Goal: Task Accomplishment & Management: Manage account settings

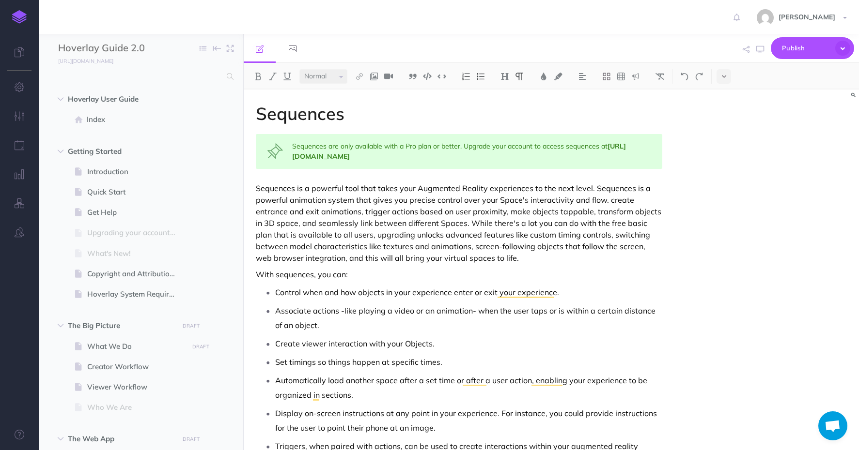
select select "null"
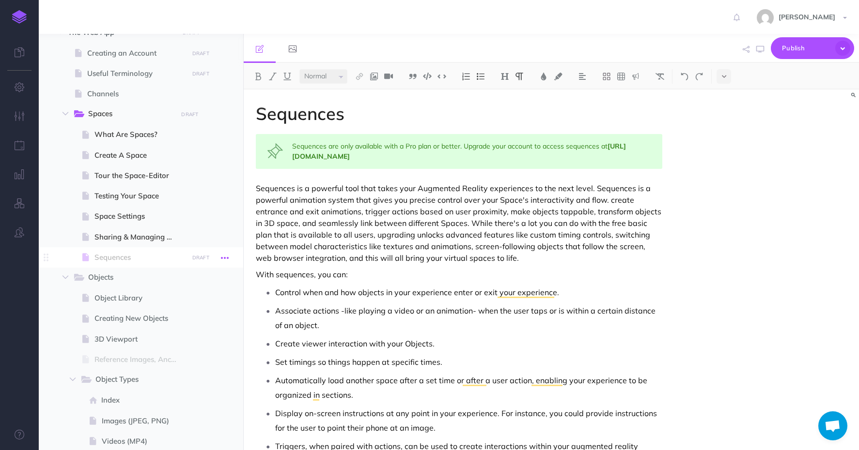
click at [226, 260] on icon "button" at bounding box center [225, 258] width 8 height 12
click at [196, 272] on link "Page history" at bounding box center [197, 275] width 73 height 16
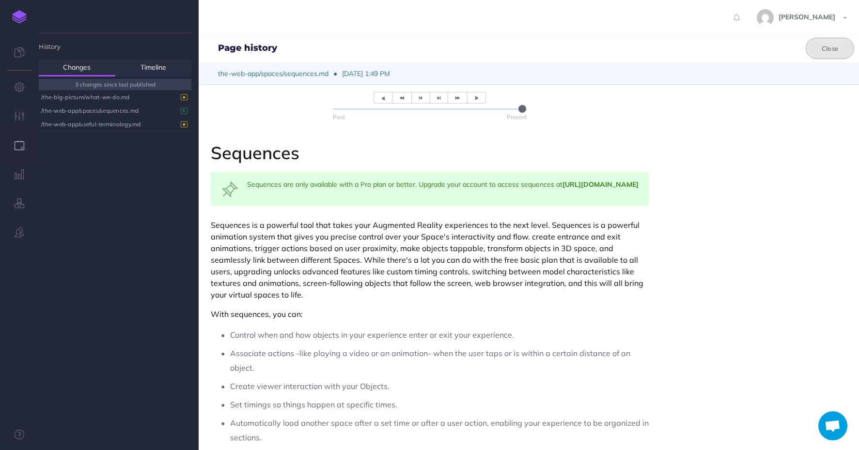
click at [818, 43] on button "Close" at bounding box center [829, 48] width 48 height 21
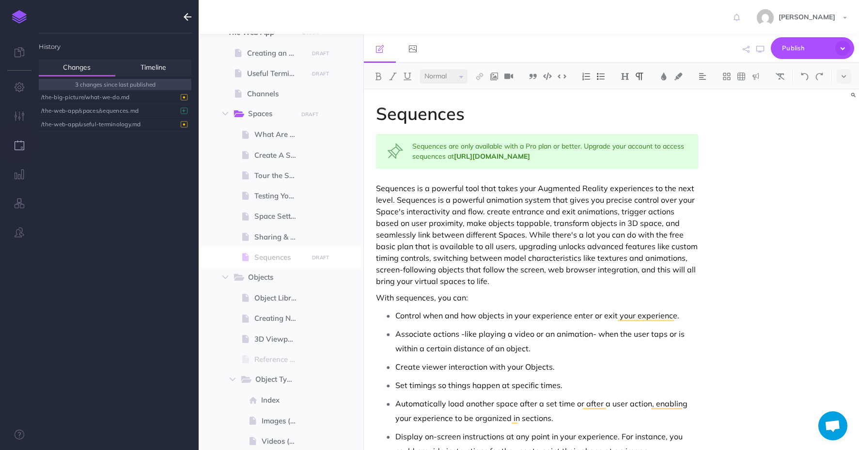
click at [188, 17] on icon "button" at bounding box center [188, 17] width 8 height 12
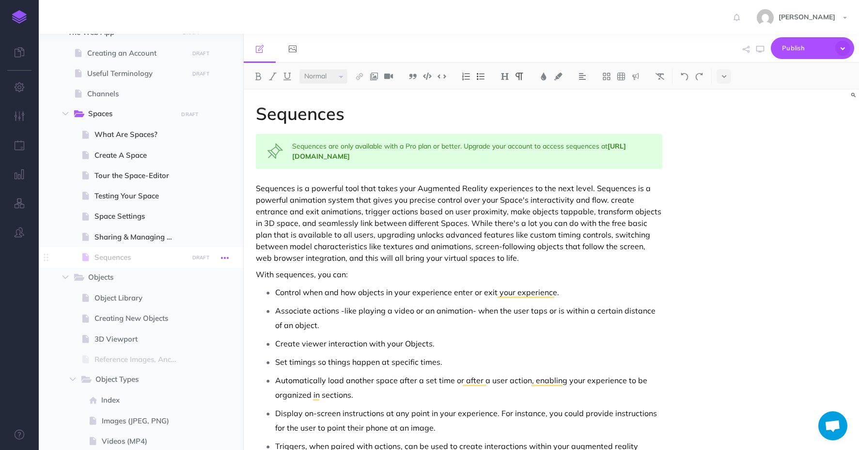
click at [229, 258] on button "button" at bounding box center [224, 257] width 17 height 13
click at [186, 321] on link "Settings" at bounding box center [197, 323] width 73 height 16
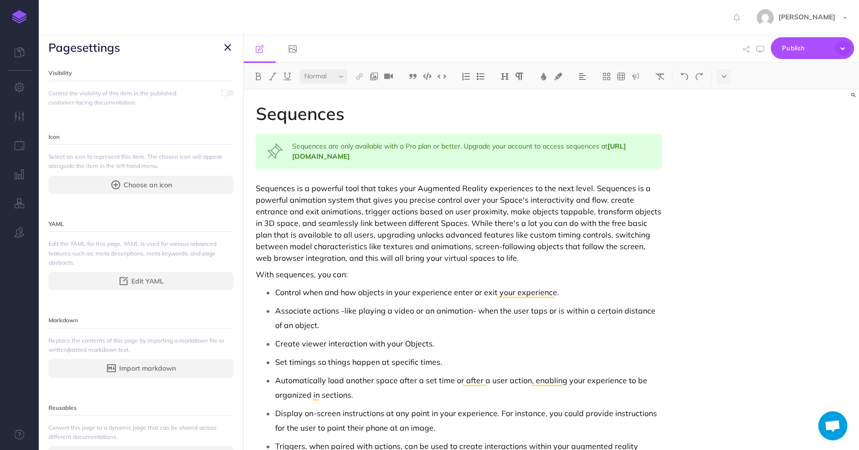
scroll to position [185, 0]
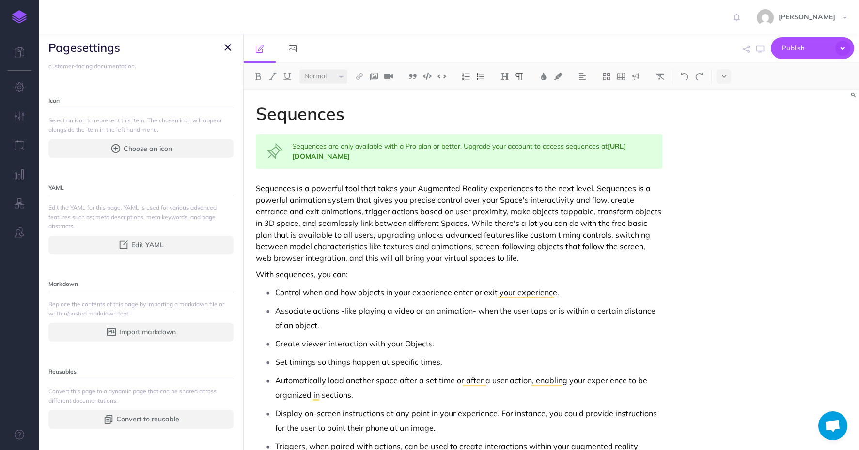
click at [226, 53] on icon "button" at bounding box center [227, 48] width 7 height 12
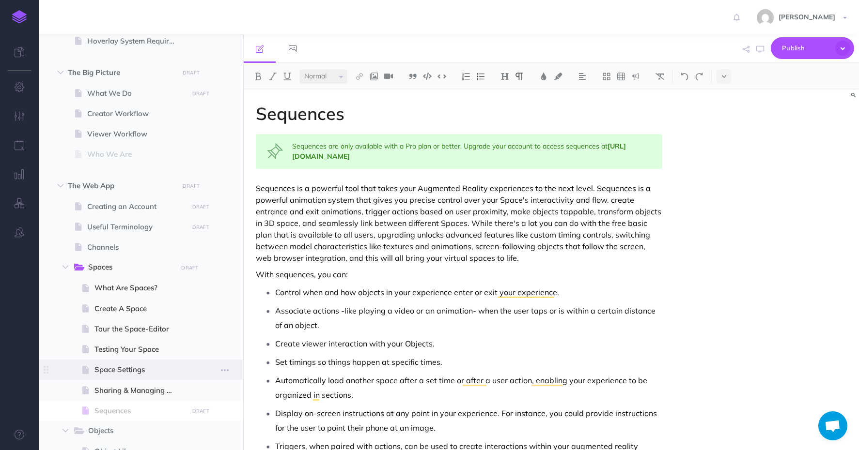
scroll to position [251, 0]
click at [210, 184] on icon "button" at bounding box center [210, 189] width 7 height 12
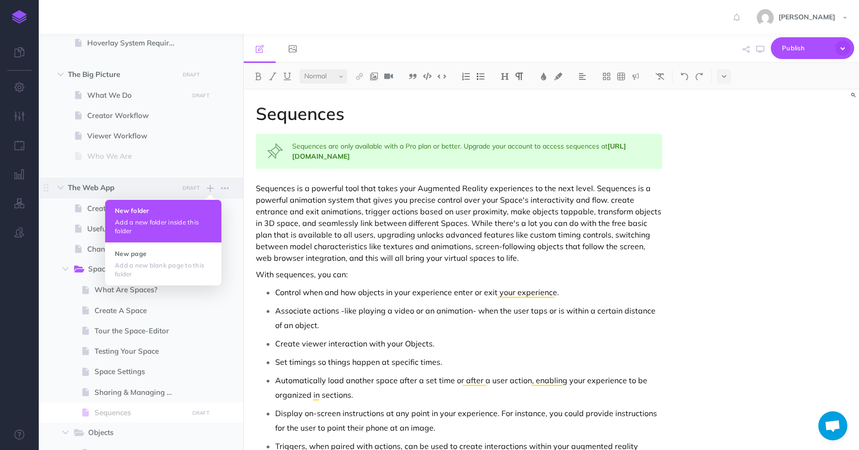
click at [157, 213] on h4 "New folder" at bounding box center [163, 210] width 97 height 7
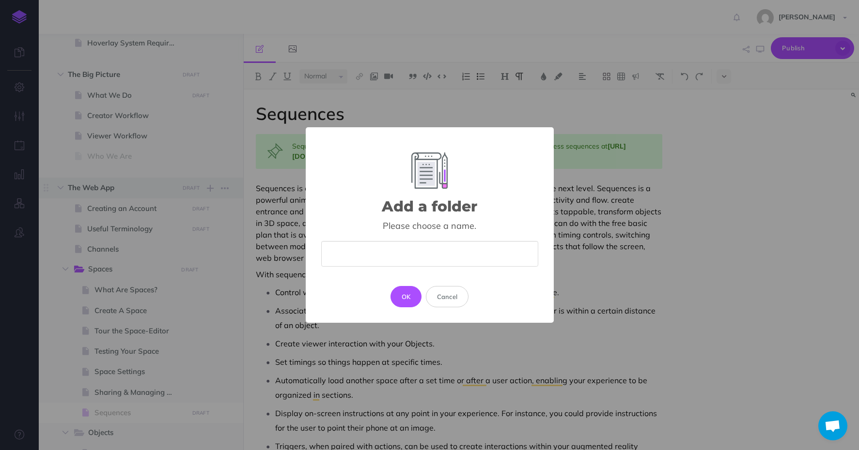
click at [157, 213] on div "Add a folder × Please choose a name. OK Cancel" at bounding box center [429, 225] width 859 height 450
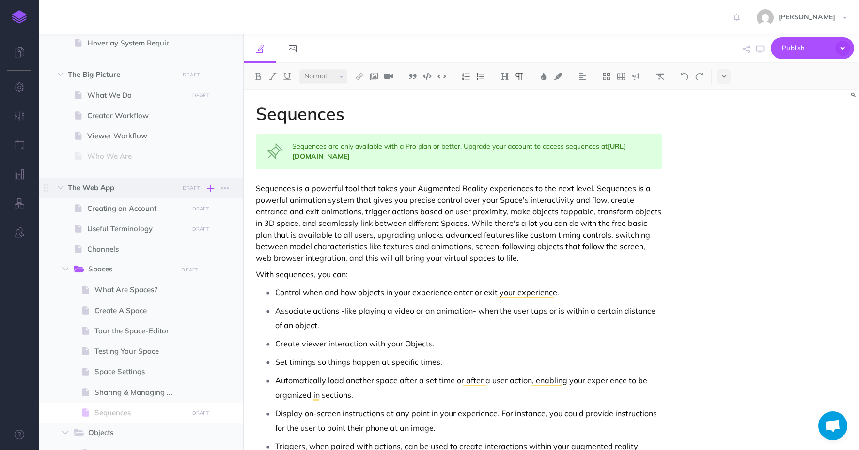
click at [211, 186] on icon "button" at bounding box center [210, 189] width 7 height 12
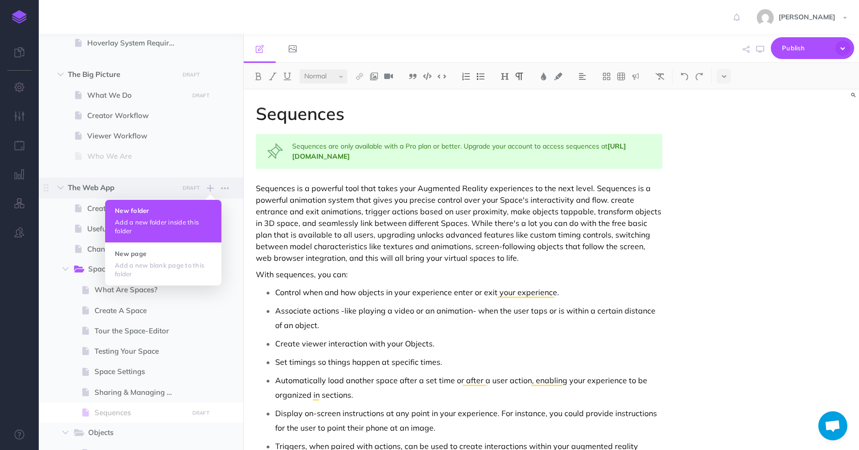
click at [151, 208] on h4 "New folder" at bounding box center [163, 210] width 97 height 7
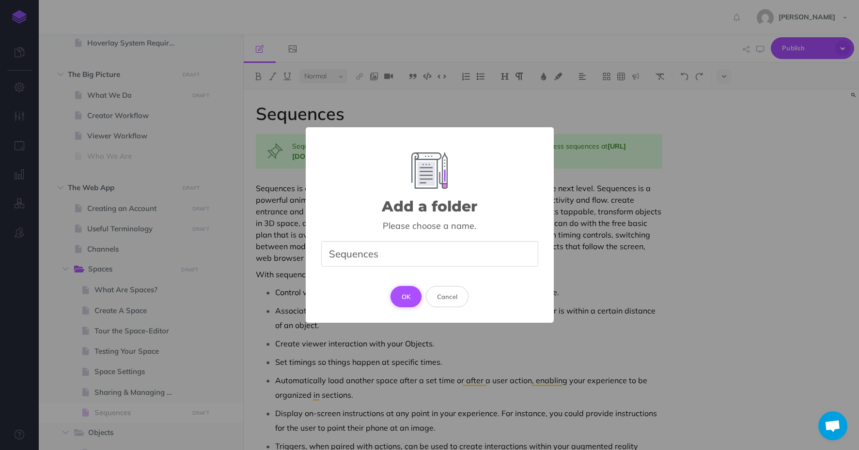
type input "Sequences"
click at [393, 301] on button "OK" at bounding box center [405, 296] width 31 height 21
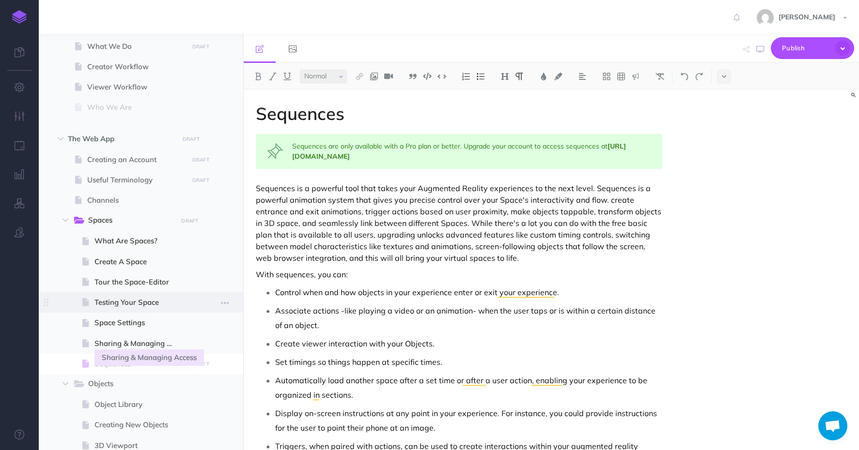
scroll to position [312, 0]
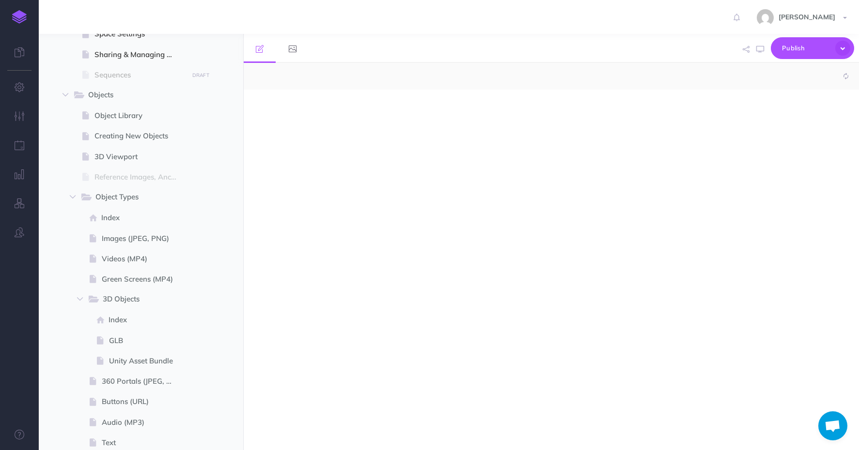
select select "null"
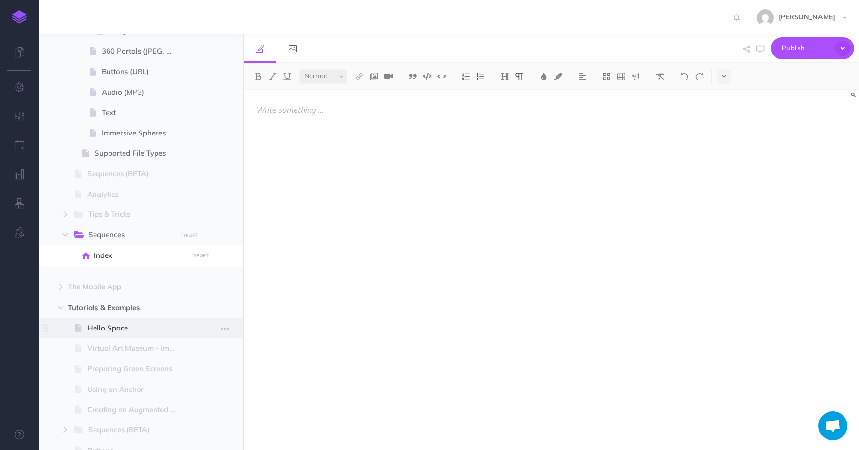
scroll to position [919, 0]
click at [95, 231] on span "Sequences" at bounding box center [129, 236] width 82 height 13
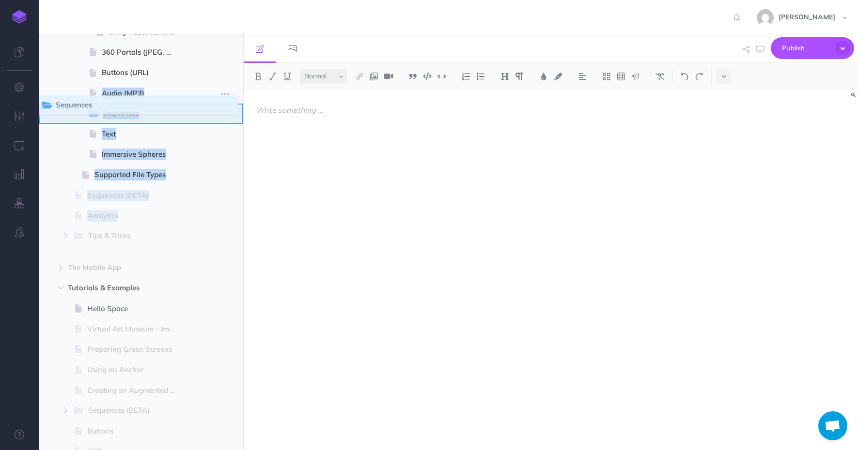
drag, startPoint x: 44, startPoint y: 238, endPoint x: 43, endPoint y: 103, distance: 135.1
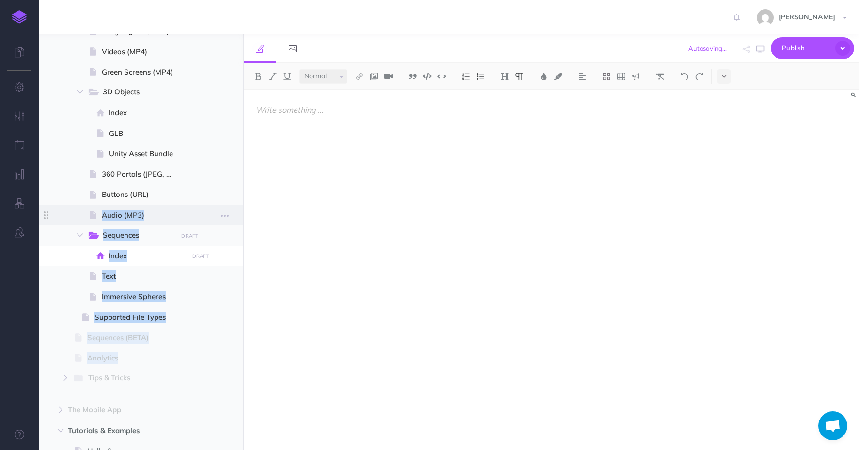
scroll to position [793, 0]
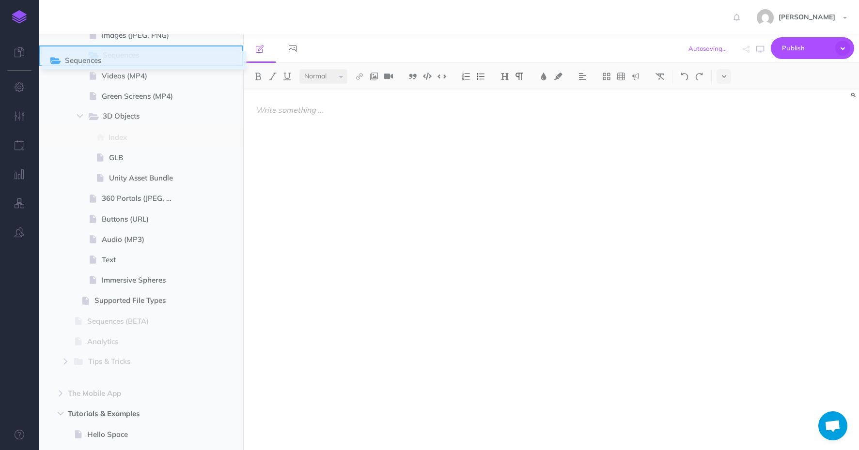
drag, startPoint x: 44, startPoint y: 237, endPoint x: 52, endPoint y: 59, distance: 178.4
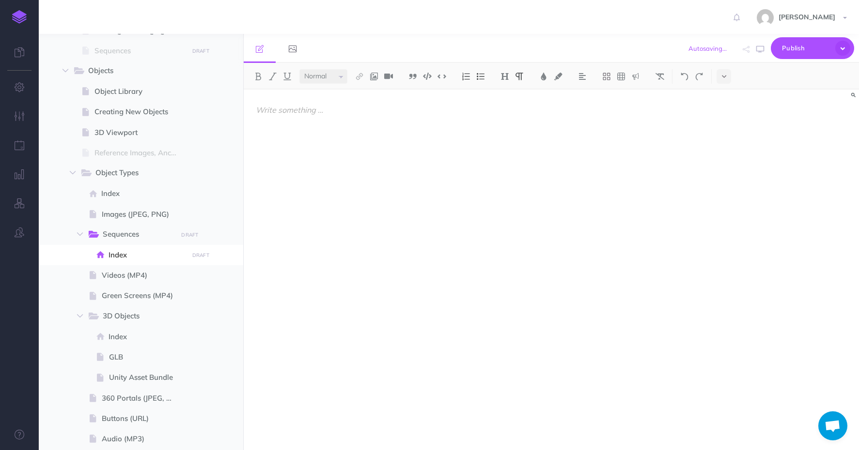
scroll to position [601, 0]
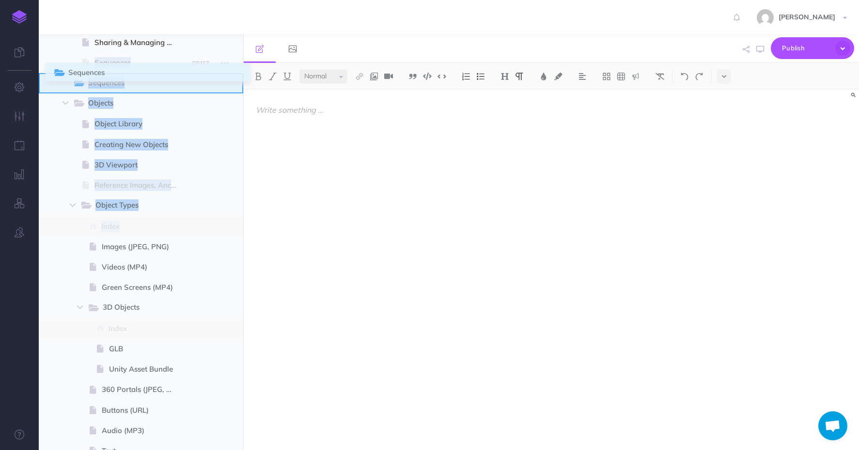
drag, startPoint x: 48, startPoint y: 249, endPoint x: 55, endPoint y: 69, distance: 179.8
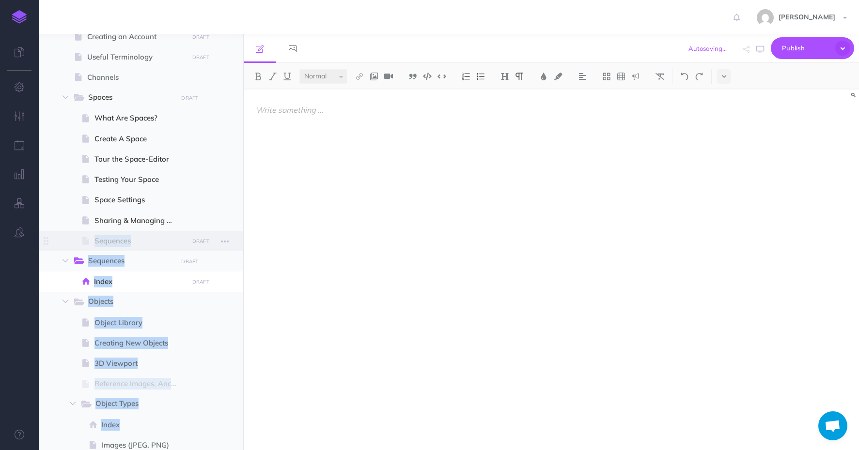
scroll to position [416, 0]
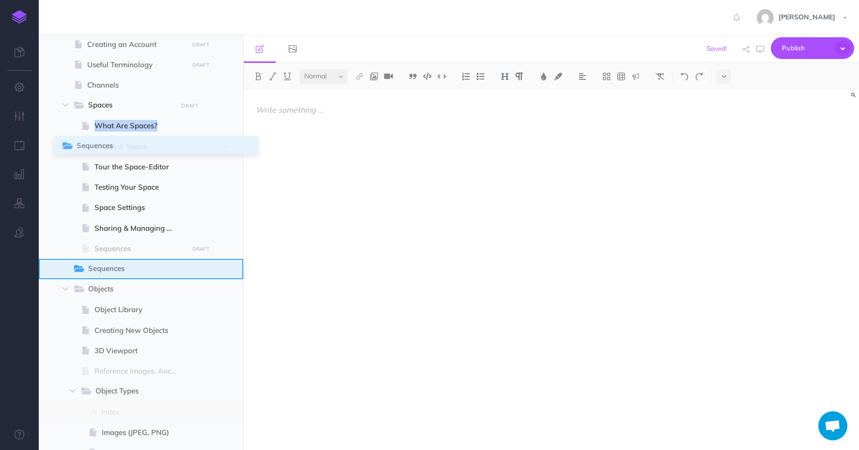
drag, startPoint x: 49, startPoint y: 270, endPoint x: 64, endPoint y: 147, distance: 123.9
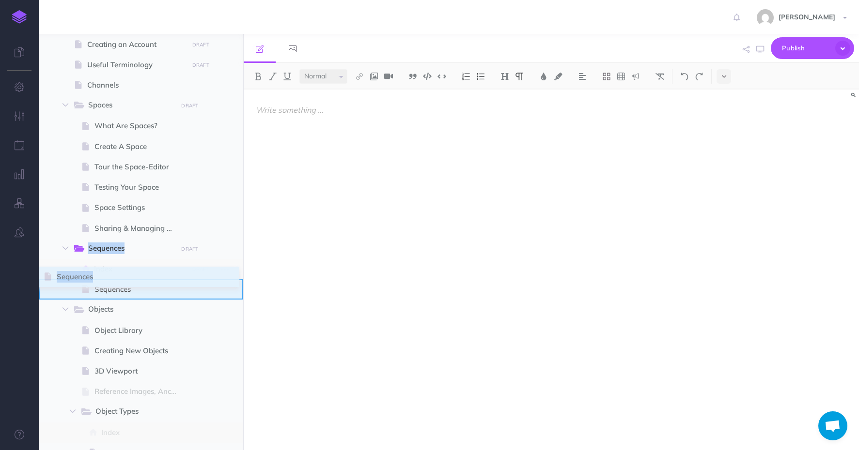
drag, startPoint x: 47, startPoint y: 247, endPoint x: 45, endPoint y: 277, distance: 30.1
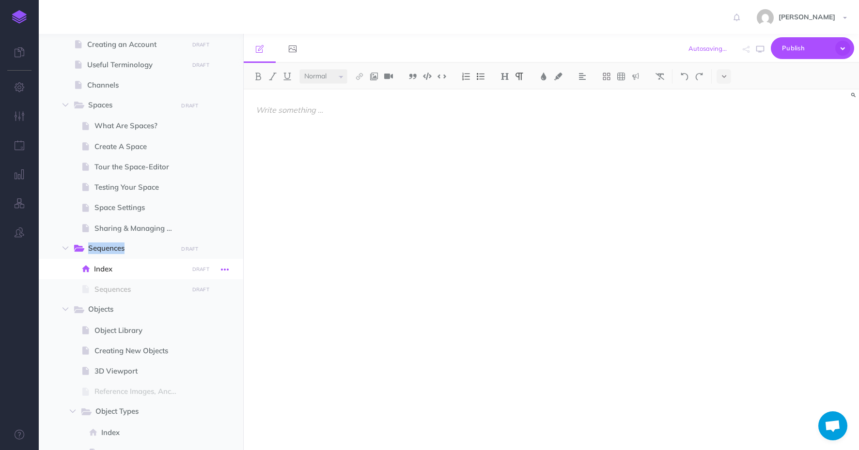
click at [226, 269] on icon "button" at bounding box center [225, 270] width 8 height 12
click at [226, 268] on icon "button" at bounding box center [225, 270] width 8 height 12
click at [93, 106] on span "Spaces" at bounding box center [129, 105] width 82 height 13
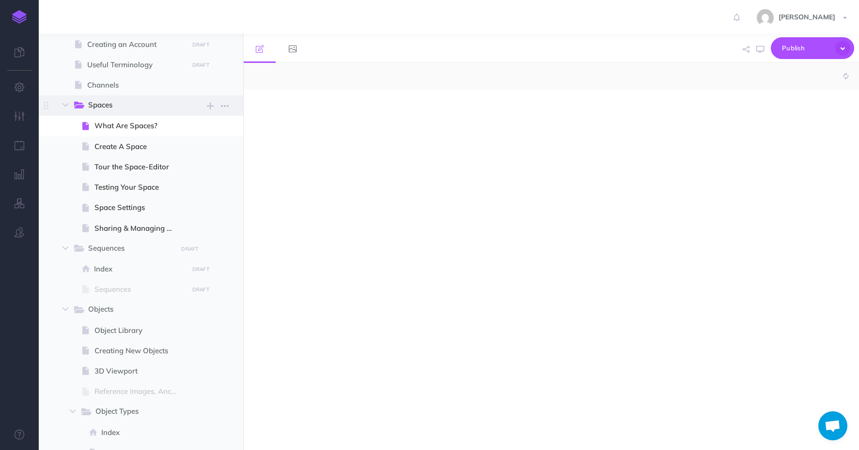
select select "null"
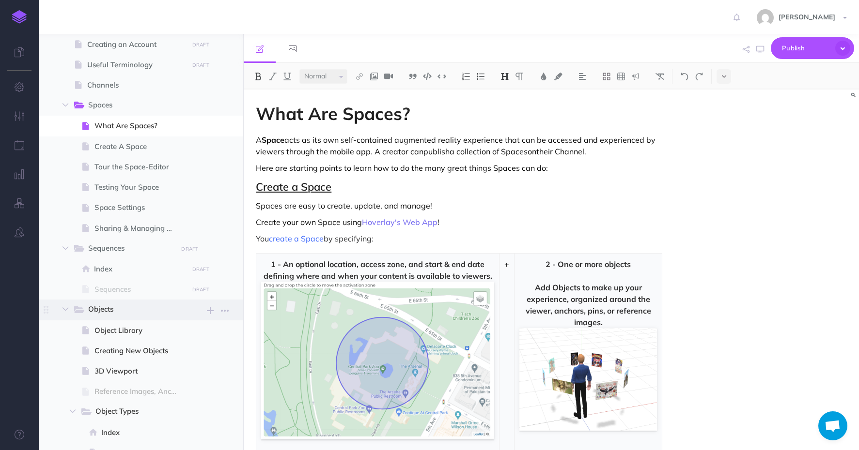
click at [98, 311] on span "Objects" at bounding box center [129, 310] width 82 height 13
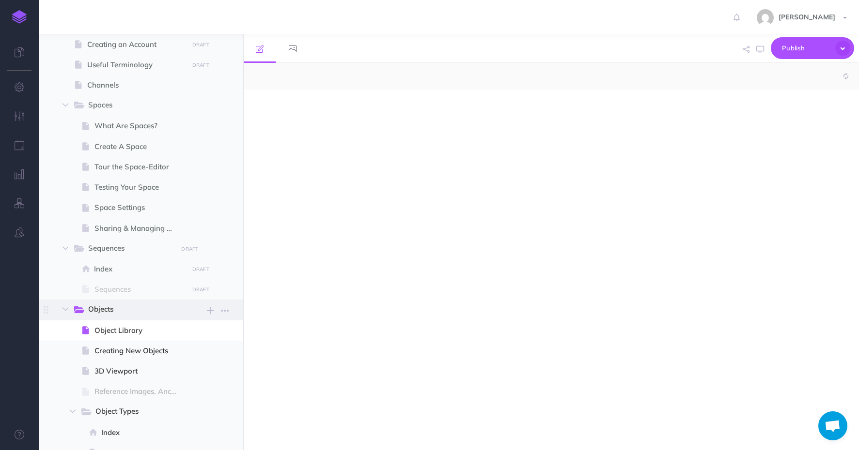
select select "null"
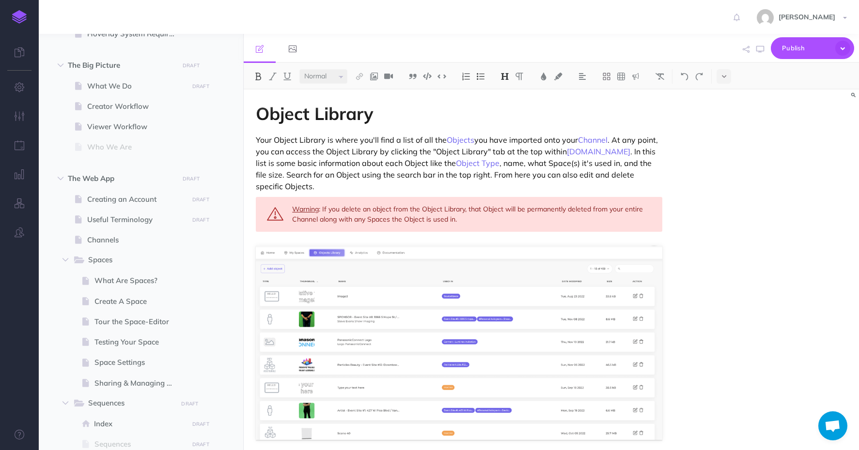
scroll to position [248, 0]
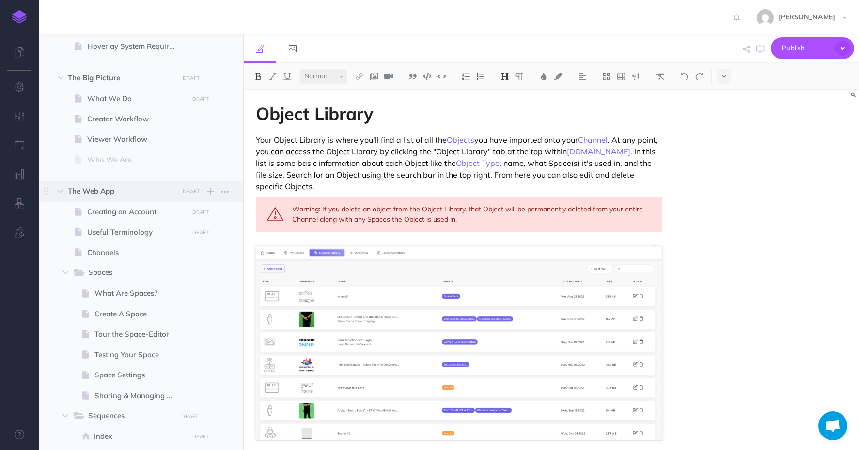
click at [91, 182] on span "The Web App DRAFT Publish these changes Nevermind Publish New folder Add a new …" at bounding box center [152, 191] width 168 height 20
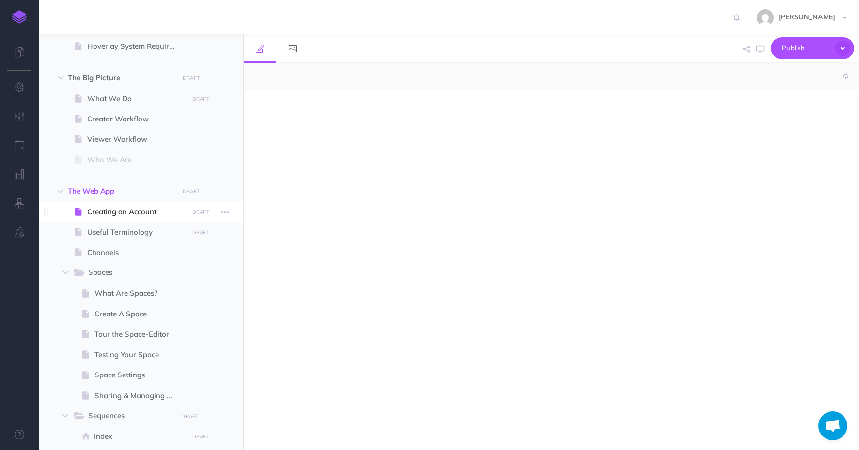
select select "null"
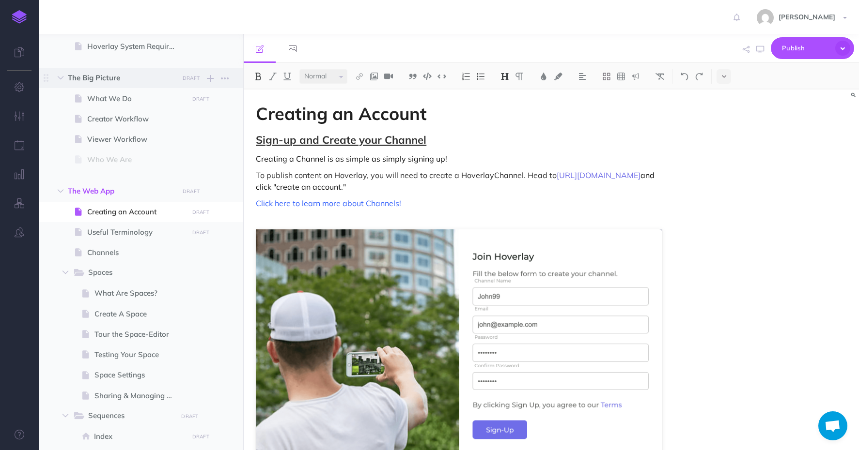
click at [98, 81] on span "The Big Picture" at bounding box center [120, 78] width 105 height 12
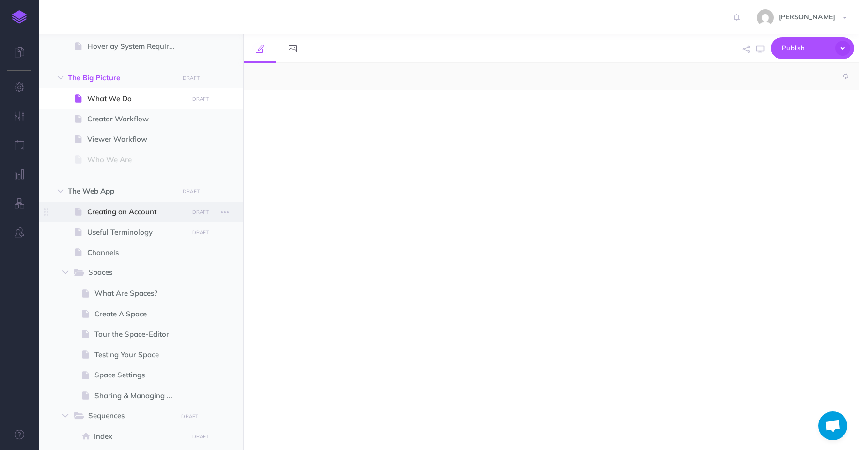
select select "null"
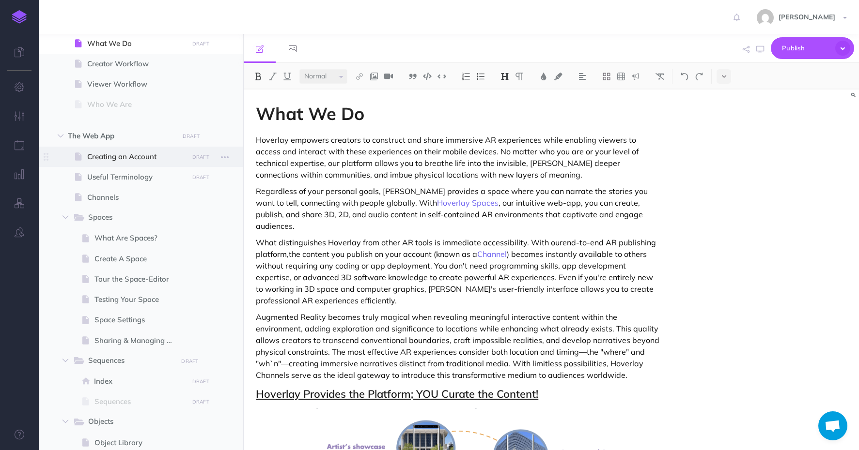
scroll to position [384, 0]
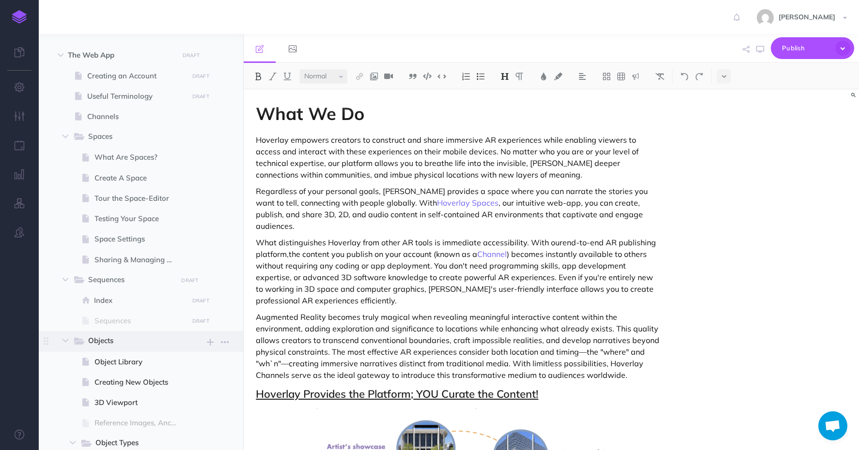
click at [95, 351] on span "Objects New folder Add a new folder inside this folder New page Add a new blank…" at bounding box center [153, 341] width 161 height 20
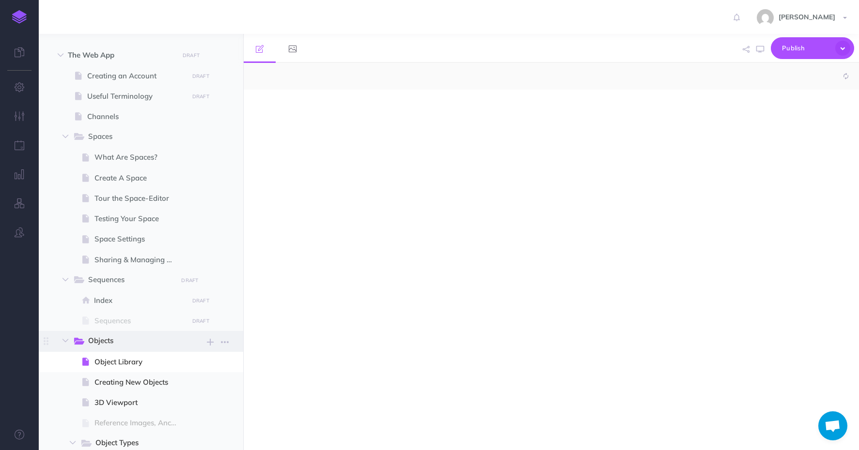
select select "null"
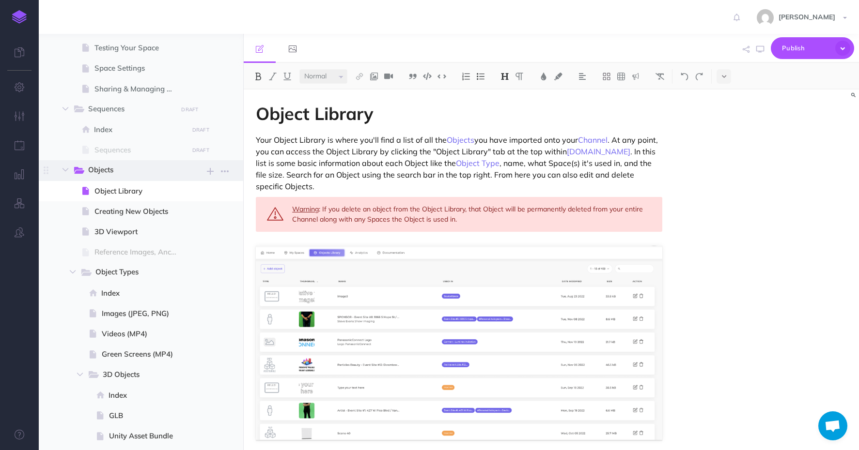
scroll to position [555, 0]
click at [103, 262] on span "Object Types New folder Add a new folder inside this folder New page Add a new …" at bounding box center [157, 272] width 154 height 20
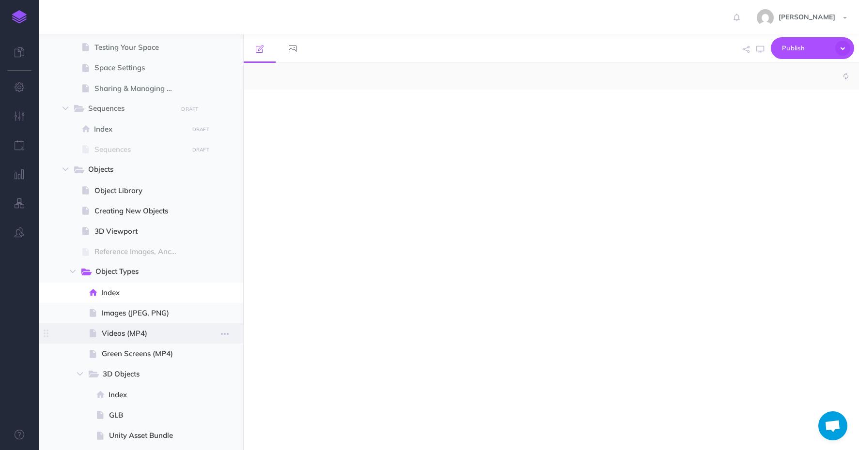
select select "null"
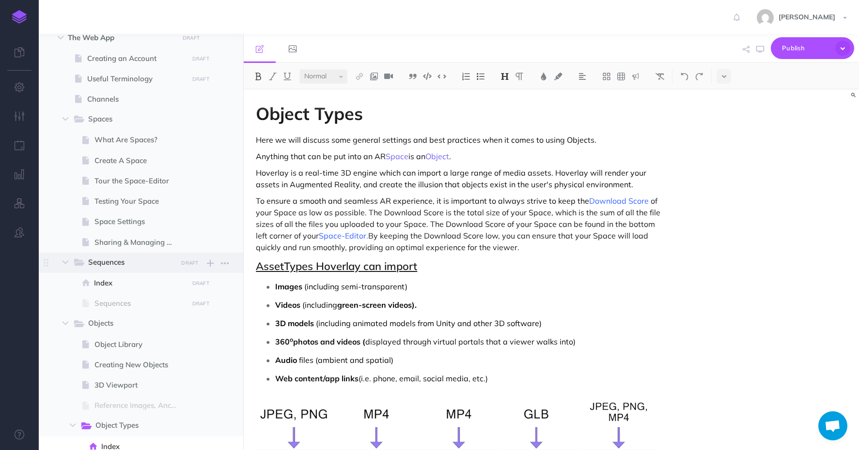
scroll to position [458, 0]
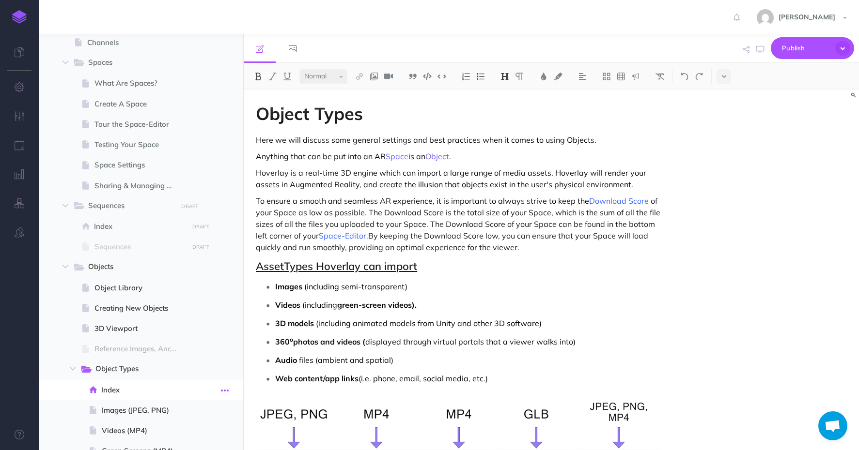
click at [223, 389] on icon "button" at bounding box center [225, 391] width 8 height 12
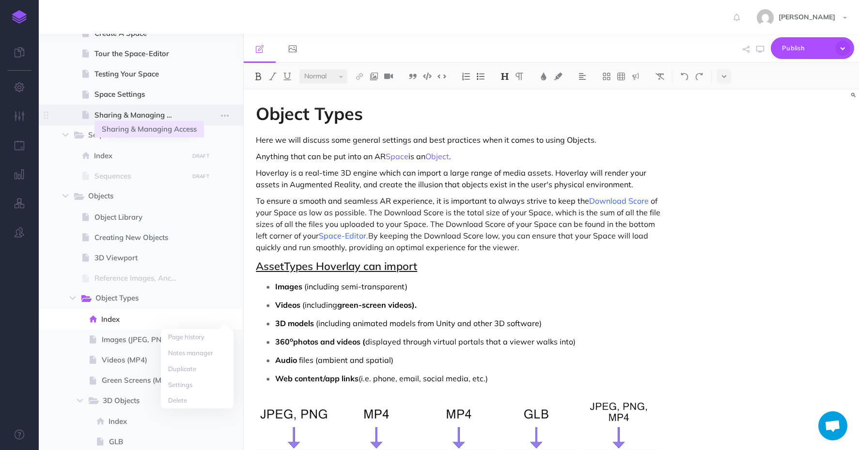
scroll to position [0, 0]
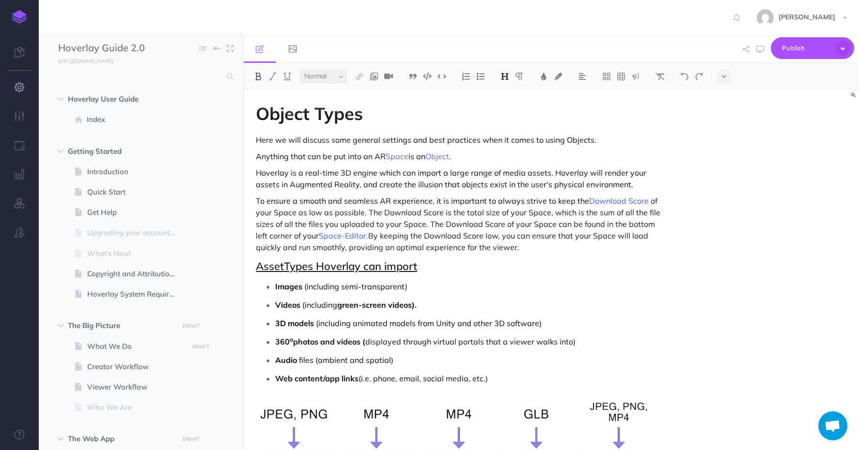
click at [18, 79] on button "button" at bounding box center [19, 87] width 39 height 29
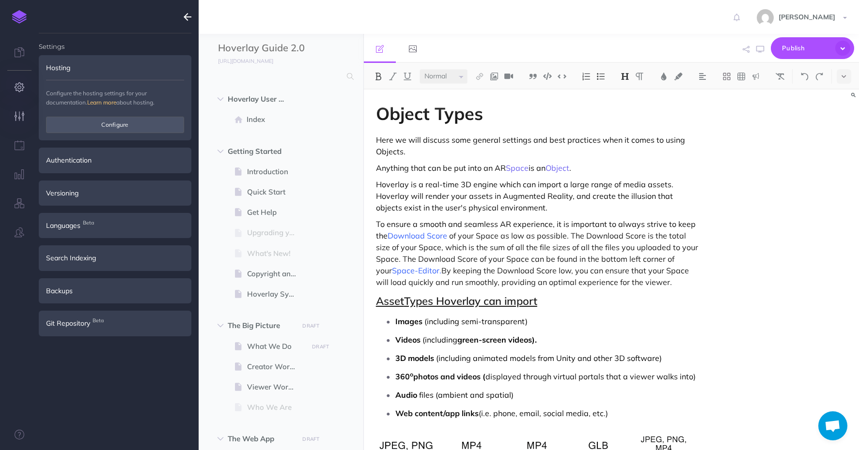
click at [17, 128] on button "button" at bounding box center [19, 116] width 39 height 29
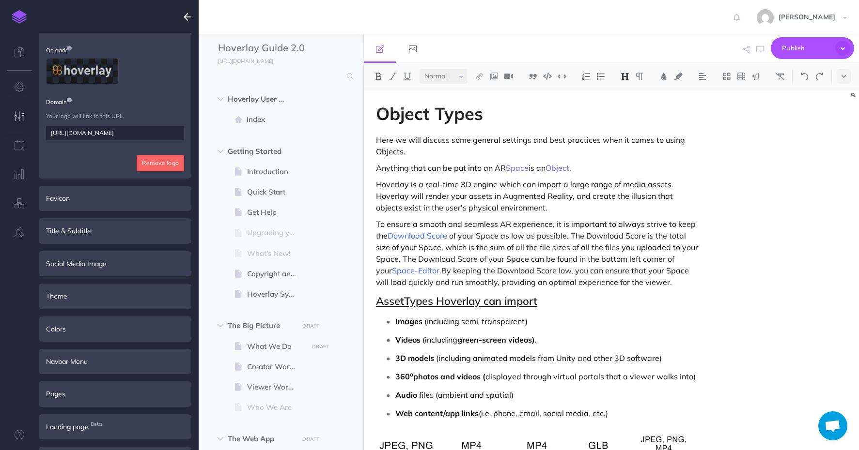
scroll to position [102, 0]
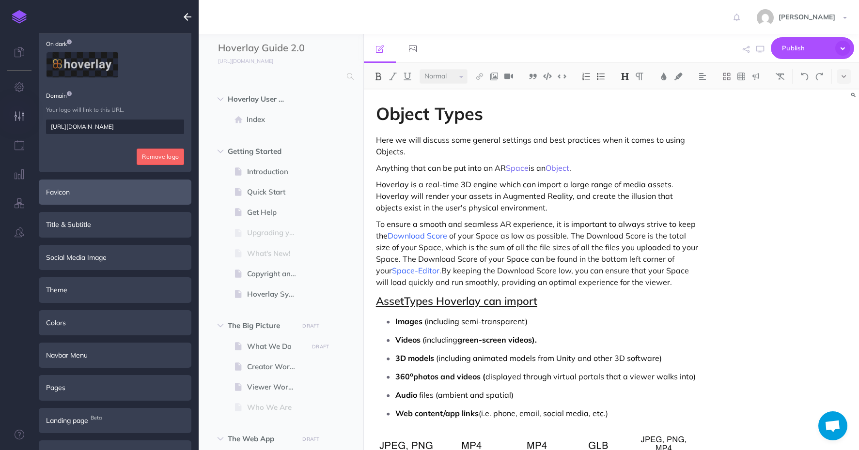
click at [81, 188] on div "Favicon" at bounding box center [115, 192] width 153 height 25
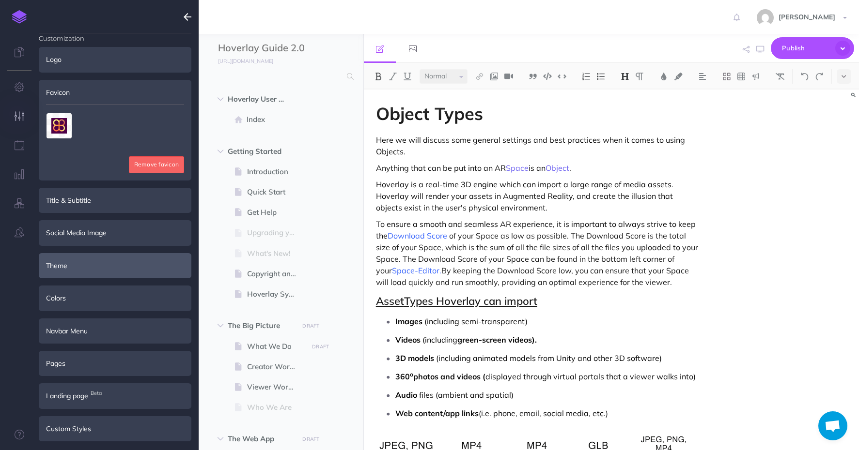
scroll to position [0, 0]
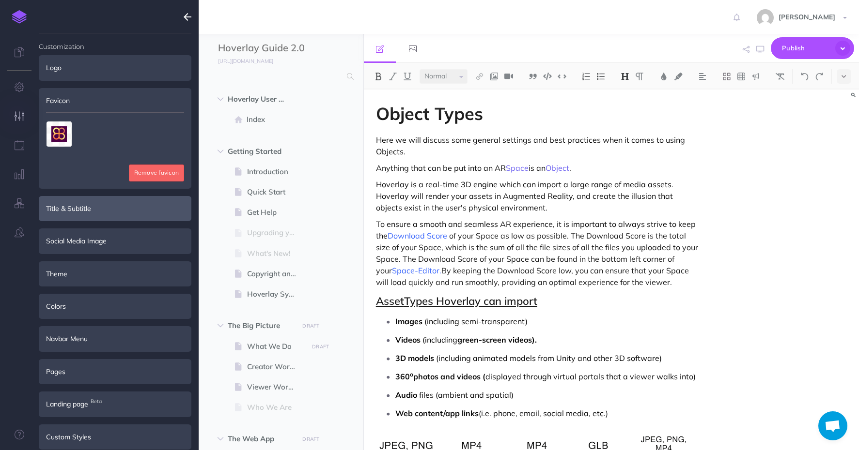
click at [83, 210] on div "Title & Subtitle" at bounding box center [115, 208] width 153 height 25
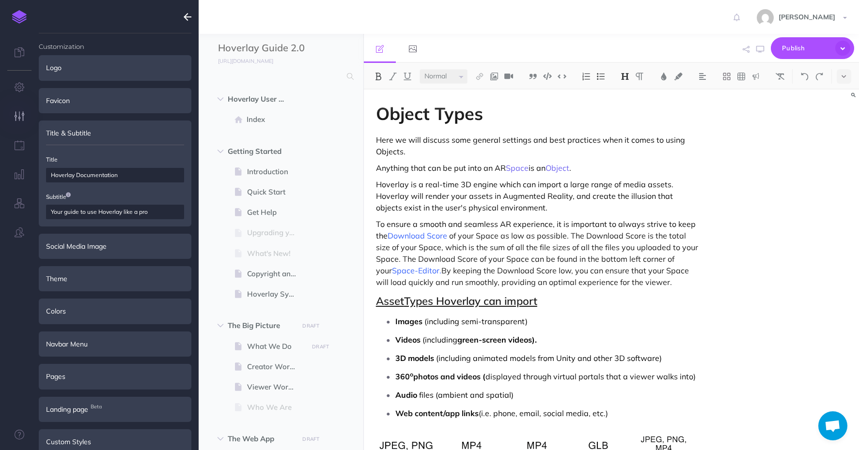
click at [96, 212] on input "Your guide to use Hoverlay like a pro" at bounding box center [115, 212] width 138 height 15
type input "Your guide to using Hoverlay like a pro"
click at [155, 246] on button "Save" at bounding box center [164, 242] width 39 height 16
click at [159, 237] on button "Save" at bounding box center [164, 242] width 39 height 16
click at [78, 246] on div "Social Media Image" at bounding box center [115, 246] width 153 height 25
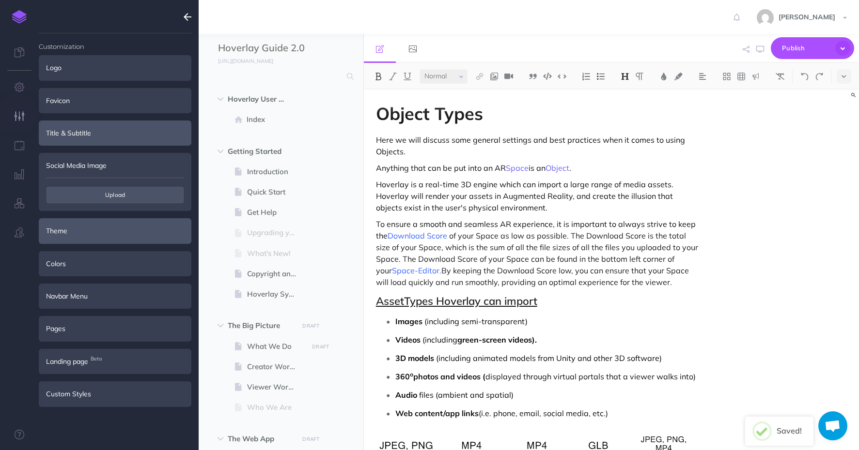
click at [82, 235] on div "Theme" at bounding box center [115, 230] width 153 height 25
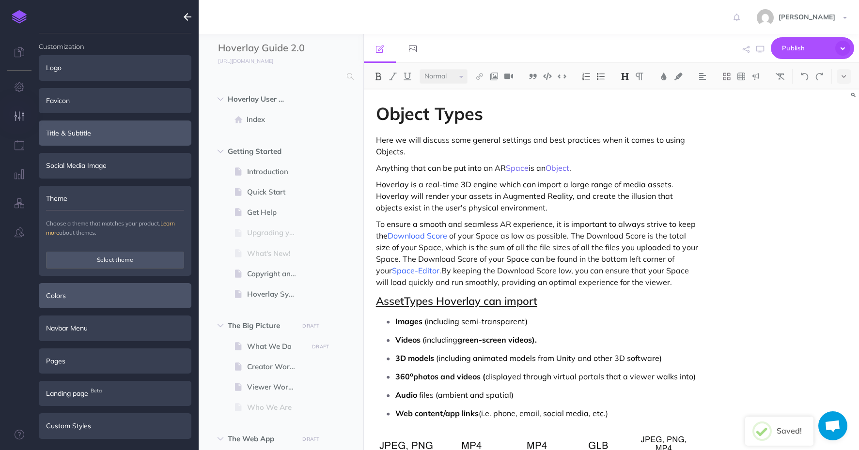
click at [92, 295] on div "Colors" at bounding box center [115, 295] width 153 height 25
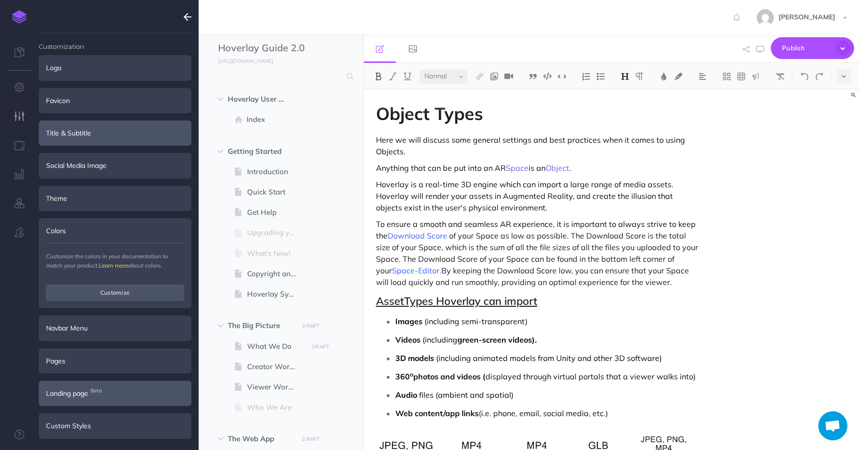
click at [85, 340] on div "Navbar Menu" at bounding box center [115, 328] width 153 height 25
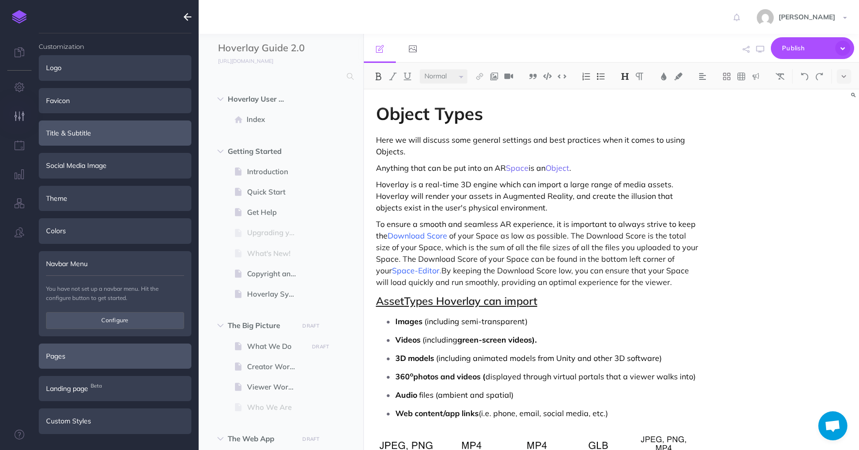
click at [83, 358] on div "Pages" at bounding box center [115, 356] width 153 height 25
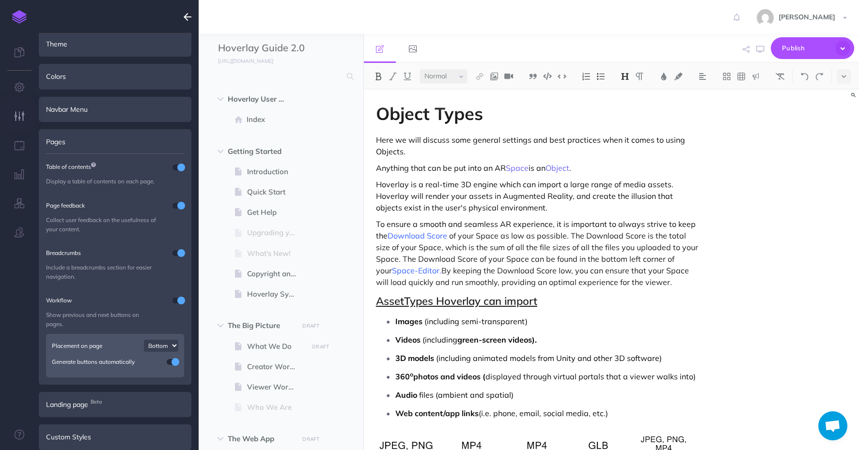
scroll to position [163, 0]
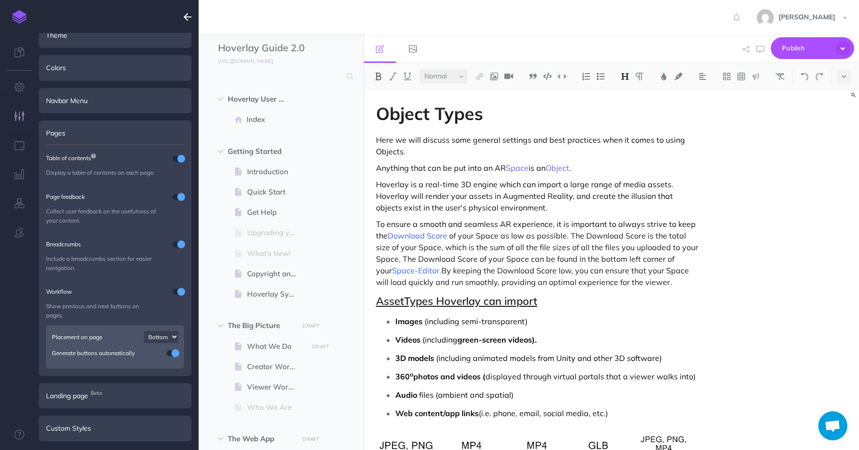
click at [172, 336] on select "Top Bottom Both" at bounding box center [161, 337] width 34 height 12
click at [158, 334] on select "Top Bottom Both" at bounding box center [161, 337] width 34 height 12
select select "both"
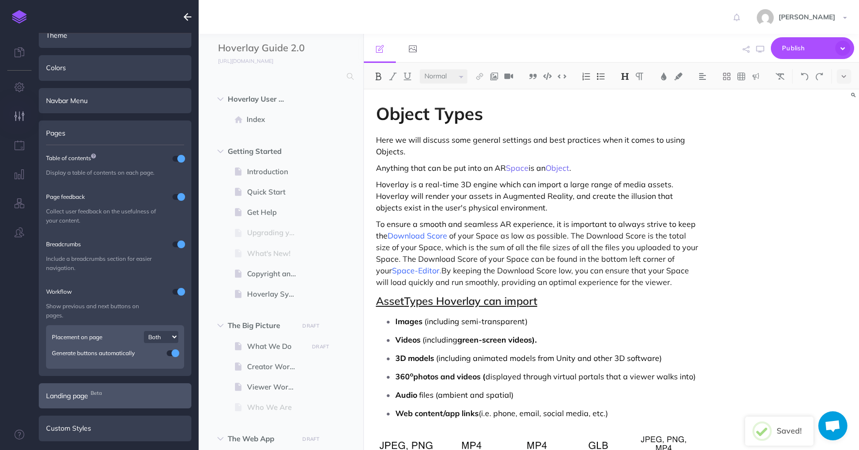
click at [73, 395] on span "Landing page Beta" at bounding box center [67, 396] width 42 height 11
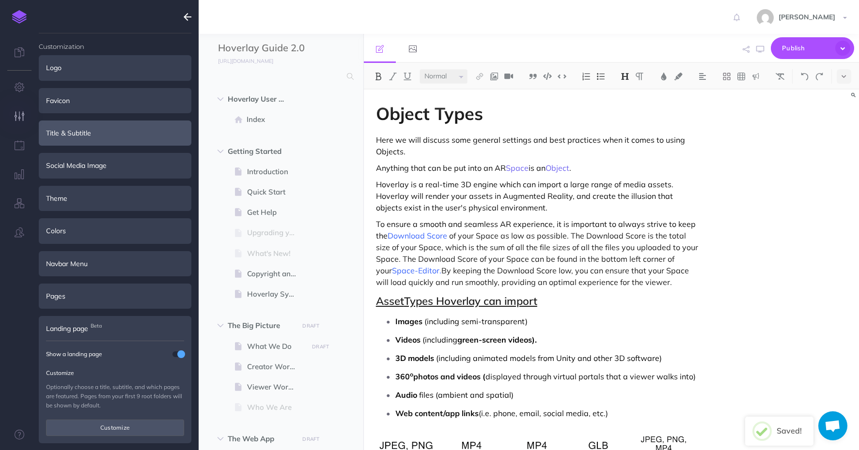
scroll to position [35, 0]
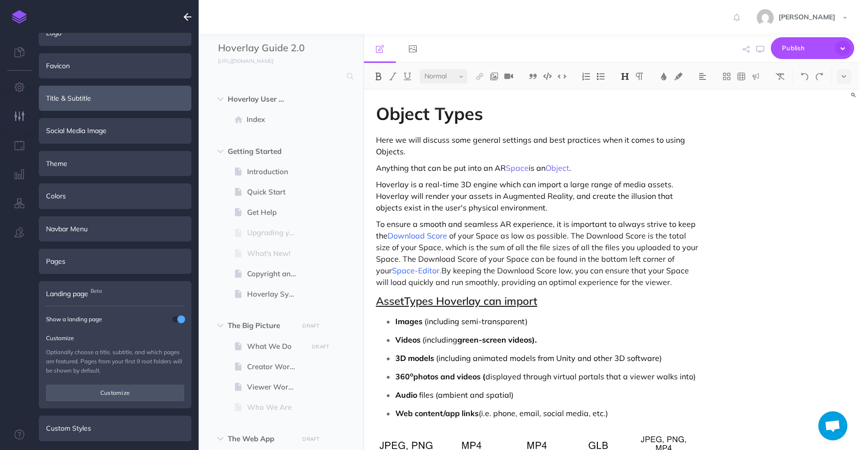
click at [77, 435] on div "Custom Styles" at bounding box center [115, 428] width 153 height 25
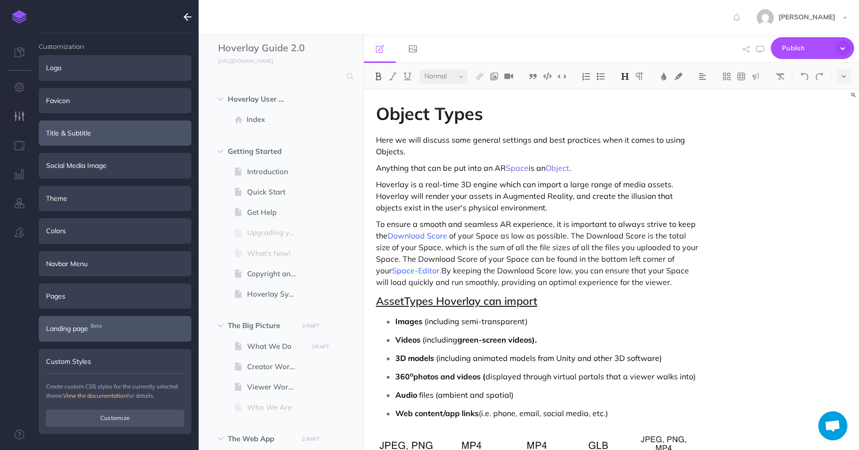
scroll to position [0, 0]
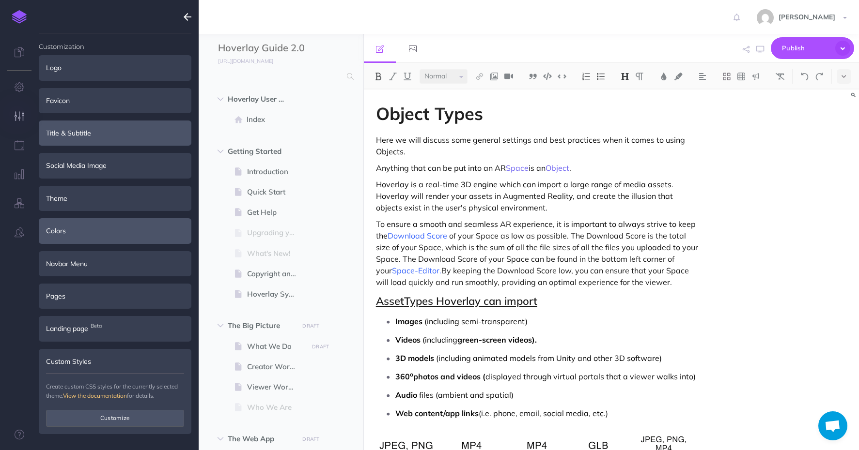
click at [89, 237] on div "Colors" at bounding box center [115, 230] width 153 height 25
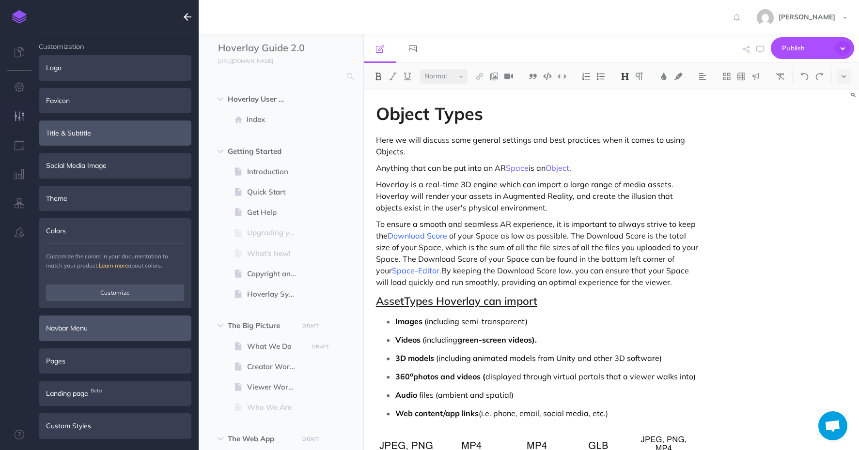
click at [80, 323] on div "Navbar Menu" at bounding box center [115, 328] width 153 height 25
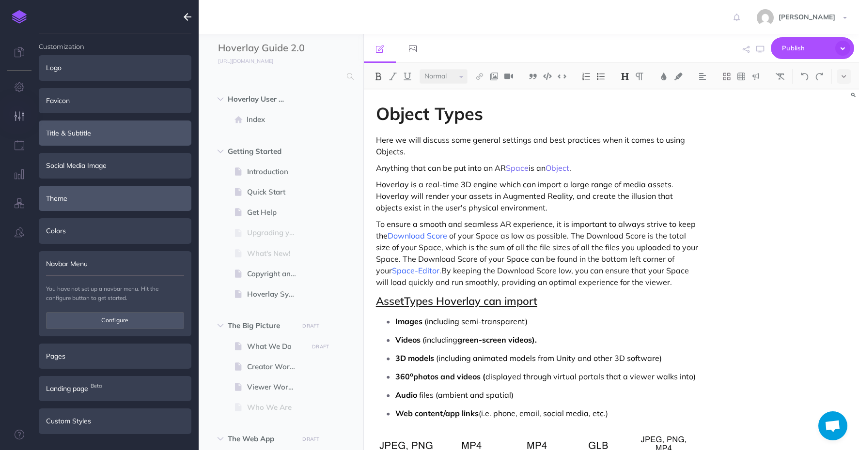
click at [73, 207] on div "Theme" at bounding box center [115, 198] width 153 height 25
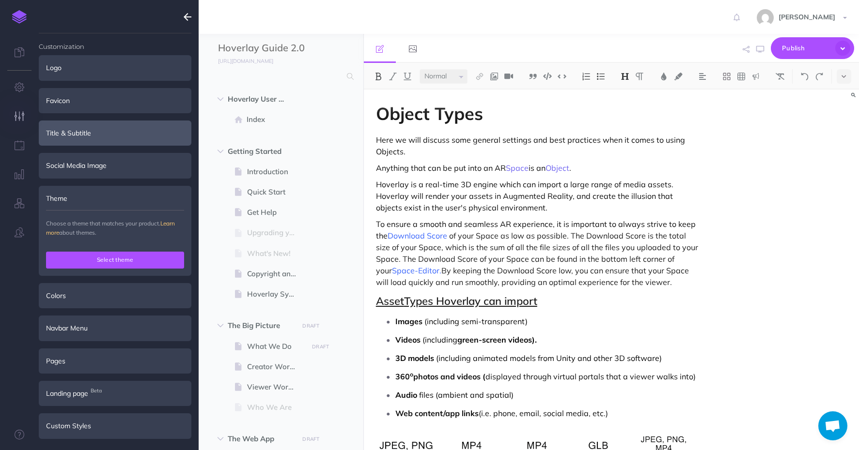
click at [98, 259] on button "Select theme" at bounding box center [115, 260] width 138 height 16
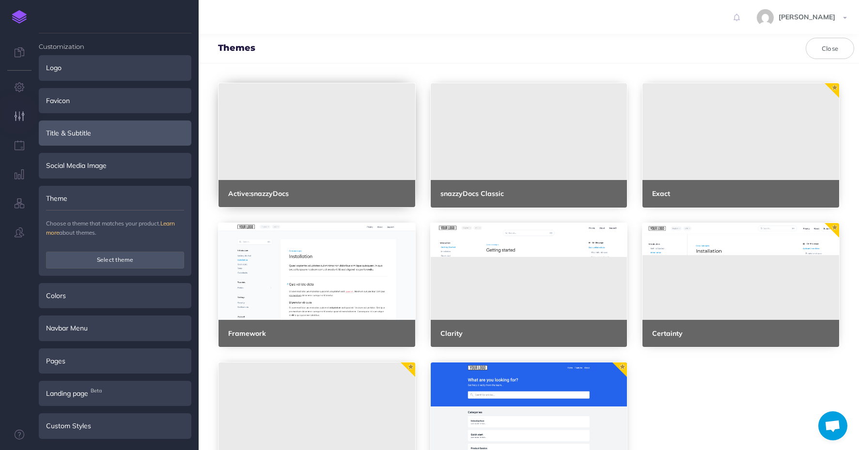
click at [317, 132] on div at bounding box center [316, 131] width 197 height 97
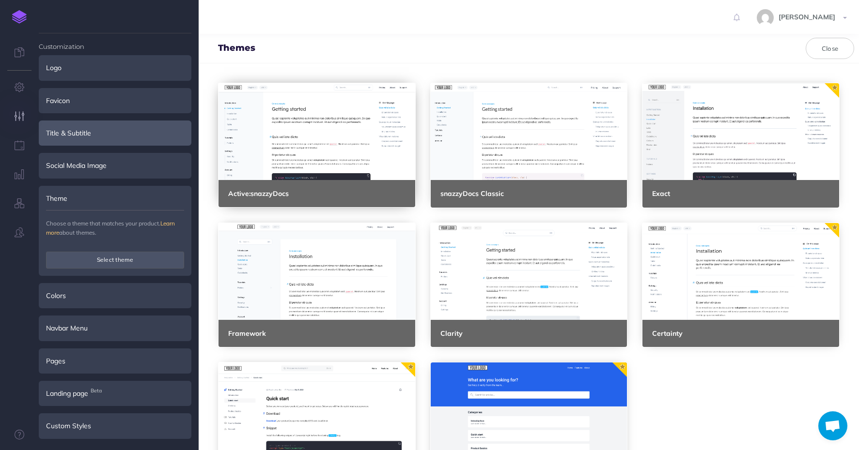
click at [366, 121] on div at bounding box center [316, 131] width 197 height 97
click at [272, 196] on b "Active: snazzyDocs" at bounding box center [258, 193] width 61 height 9
click at [327, 170] on div at bounding box center [316, 131] width 197 height 97
click at [540, 191] on link "Preview" at bounding box center [554, 193] width 39 height 17
click at [760, 198] on link "Preview" at bounding box center [766, 193] width 39 height 17
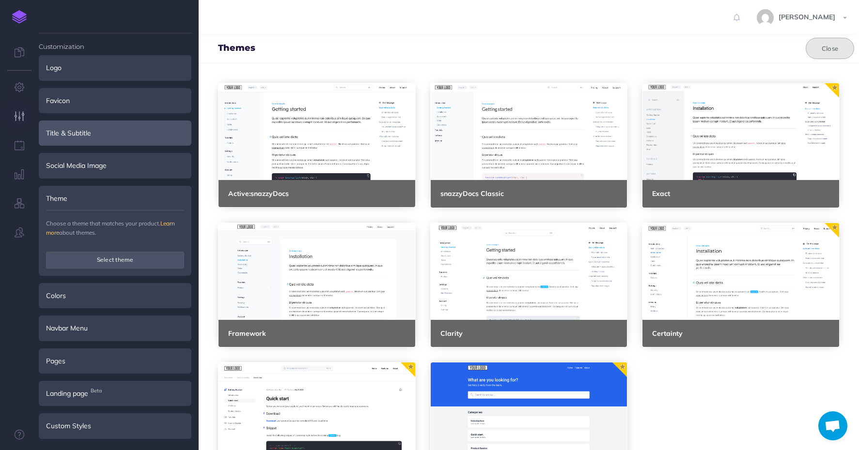
click at [834, 52] on button "Close" at bounding box center [829, 48] width 48 height 21
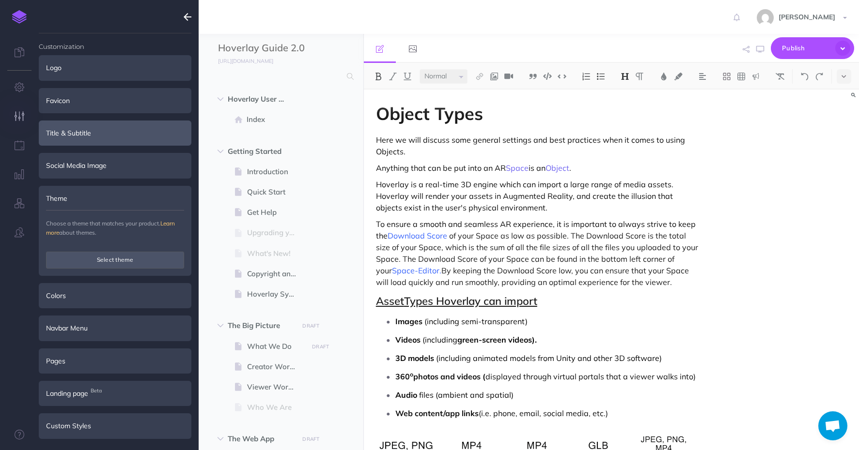
click at [184, 19] on icon "button" at bounding box center [188, 17] width 8 height 12
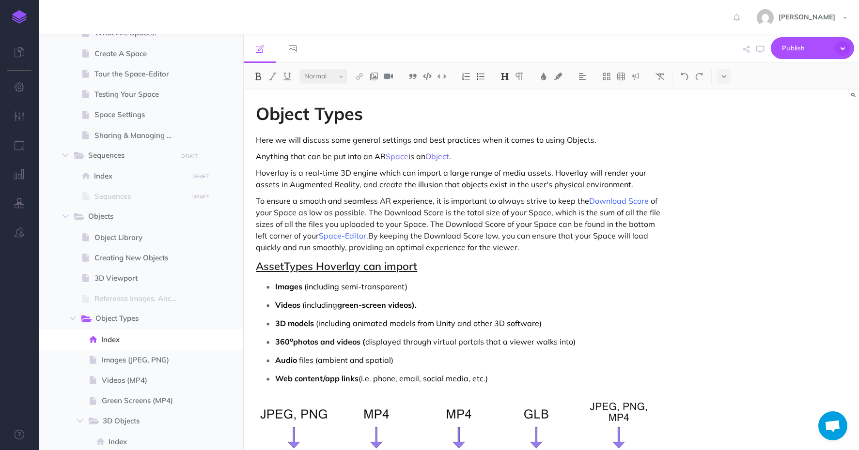
scroll to position [510, 0]
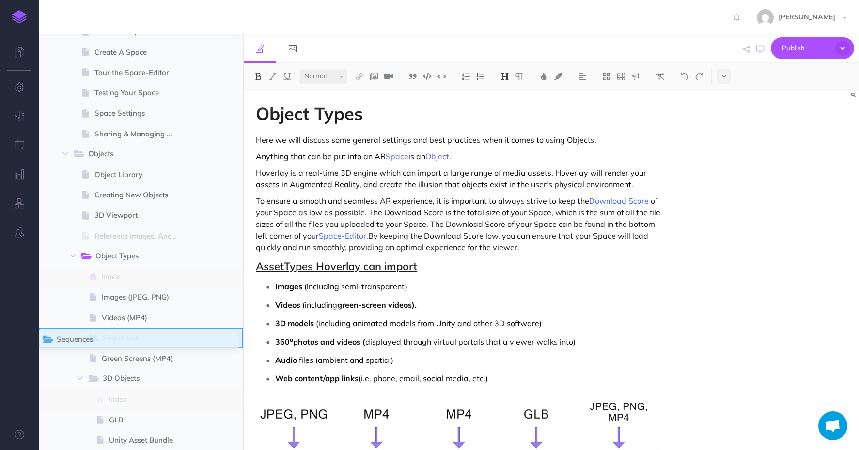
drag, startPoint x: 47, startPoint y: 154, endPoint x: 44, endPoint y: 339, distance: 185.0
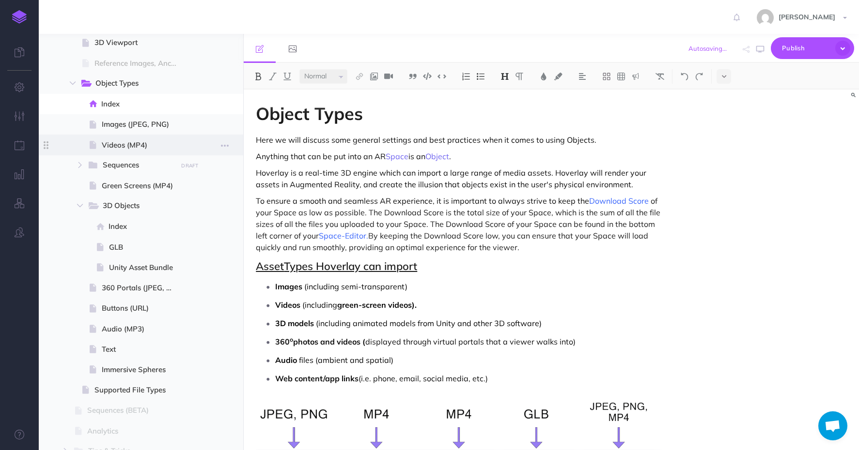
scroll to position [688, 0]
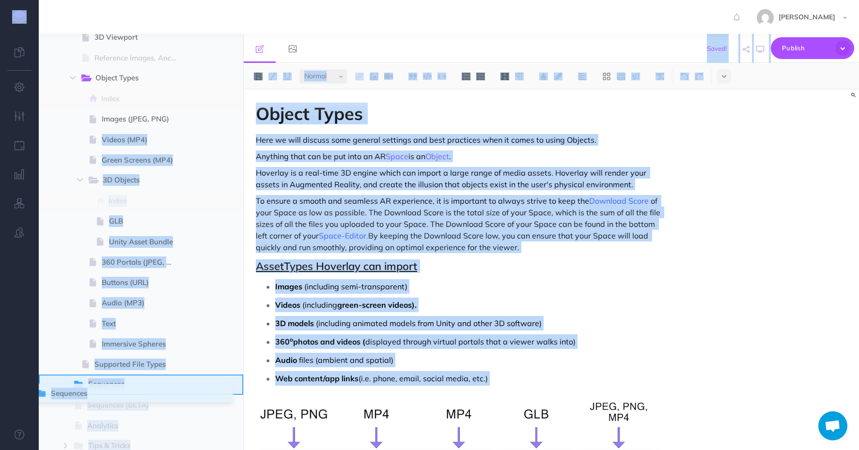
drag, startPoint x: 46, startPoint y: 162, endPoint x: 38, endPoint y: 395, distance: 233.1
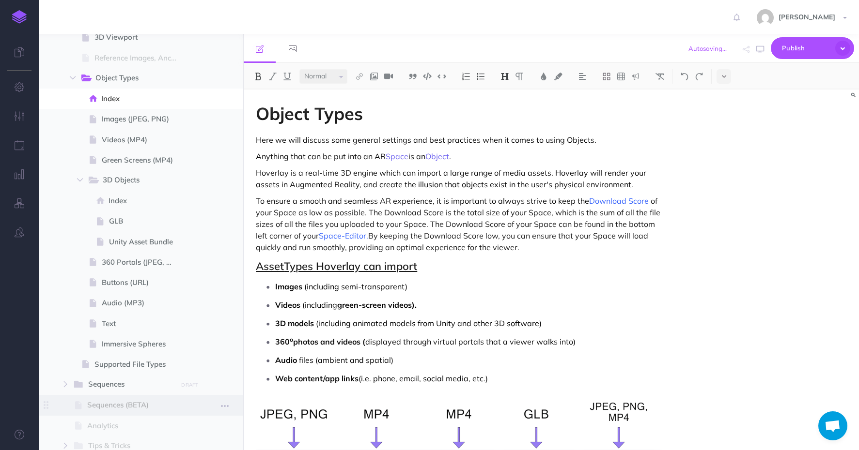
click at [128, 414] on span at bounding box center [141, 405] width 204 height 20
click at [117, 375] on span "Sequences DRAFT Publish these changes Nevermind Publish New folder Add a new fo…" at bounding box center [153, 385] width 161 height 20
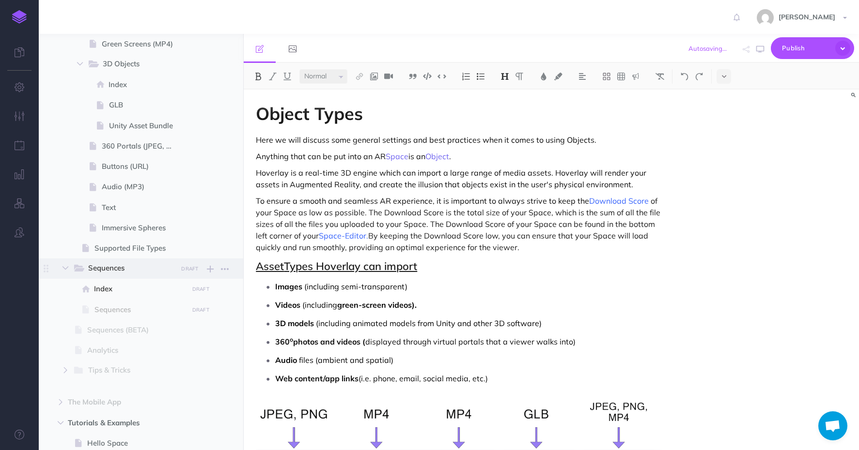
scroll to position [816, 0]
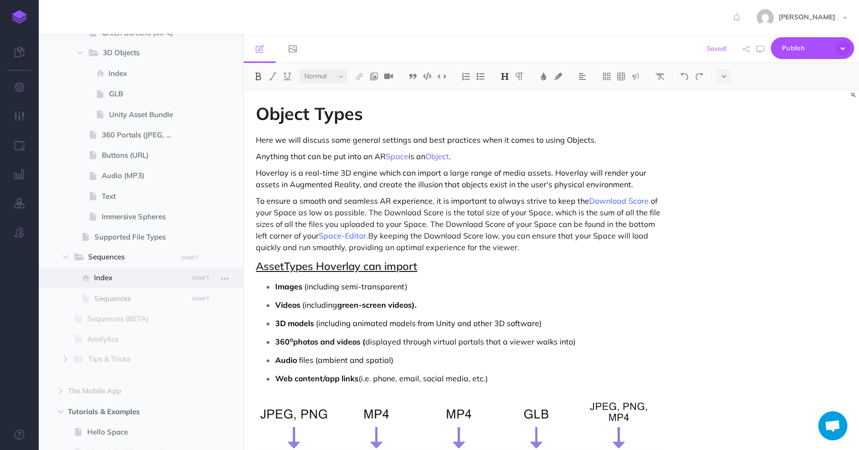
click at [106, 282] on span "Index" at bounding box center [139, 278] width 91 height 12
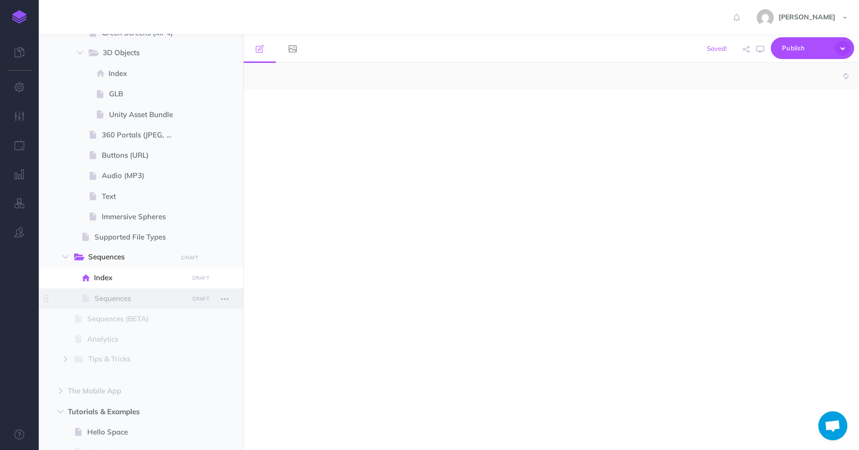
select select "null"
click at [116, 294] on span "Sequences" at bounding box center [139, 299] width 91 height 12
select select "null"
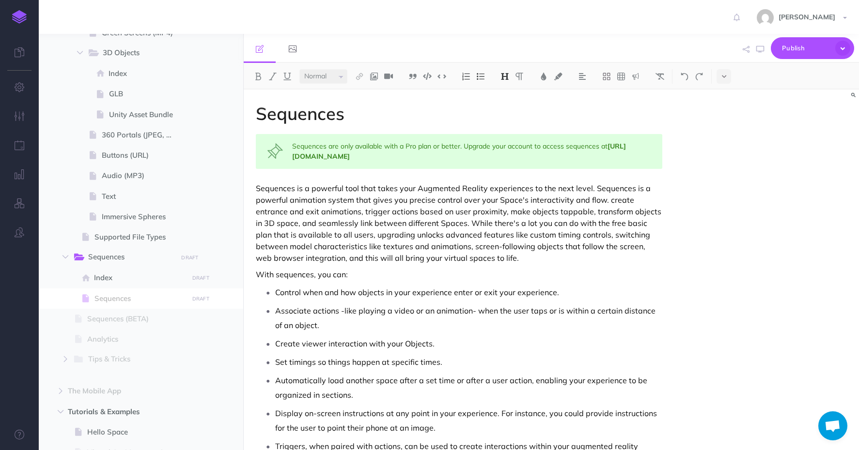
click at [401, 254] on p "Sequences is a powerful tool that takes your Augmented Reality experiences to t…" at bounding box center [459, 223] width 406 height 81
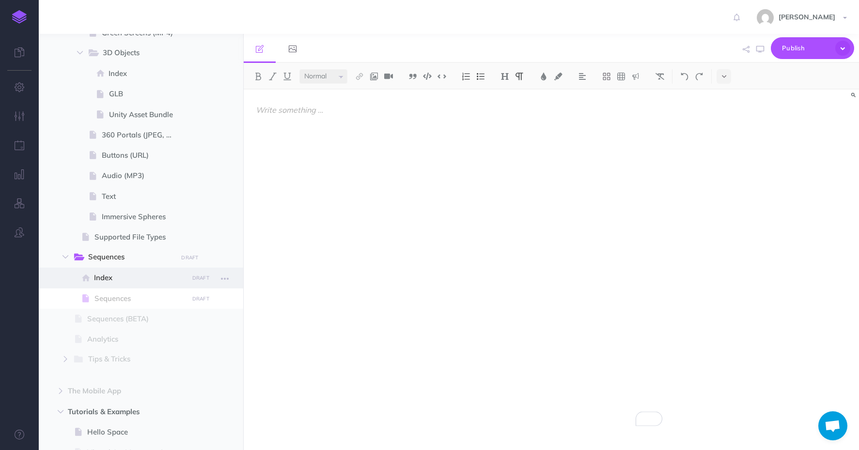
click at [118, 282] on span "Index" at bounding box center [139, 278] width 91 height 12
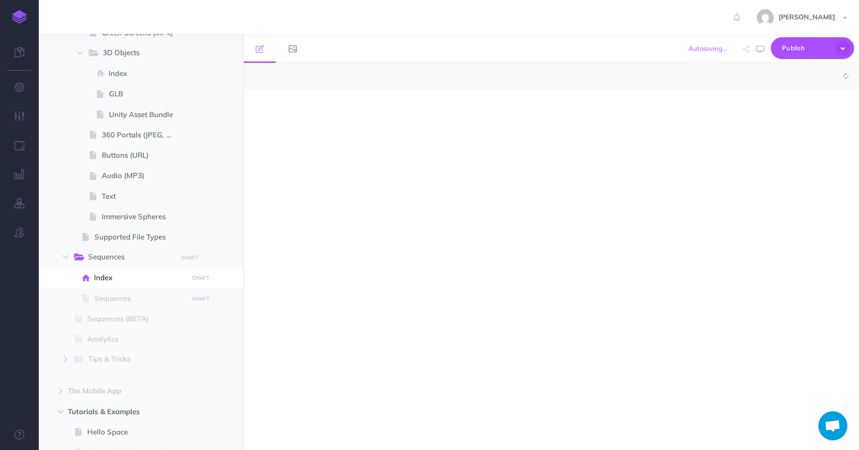
click at [365, 279] on div at bounding box center [551, 270] width 615 height 361
select select "null"
click at [324, 170] on div at bounding box center [459, 265] width 431 height 351
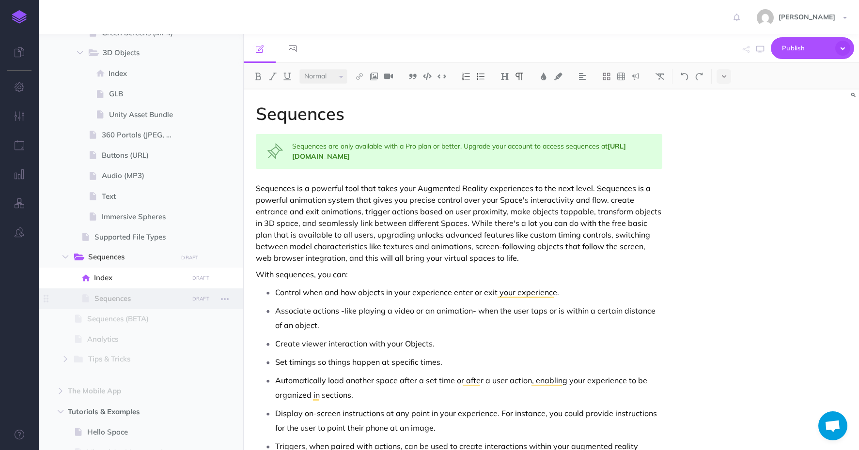
click at [142, 293] on span "Sequences" at bounding box center [139, 299] width 91 height 12
click at [106, 294] on span "Sequences" at bounding box center [139, 299] width 91 height 12
click at [123, 297] on span "Sequences" at bounding box center [139, 299] width 91 height 12
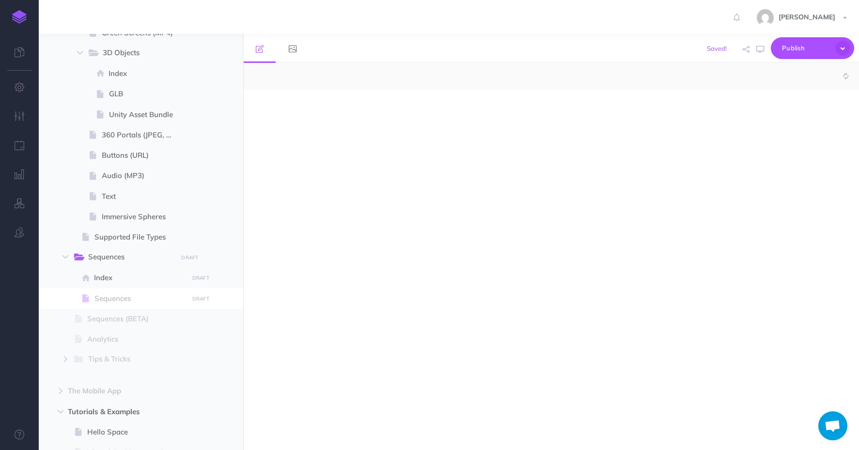
select select "null"
click at [390, 233] on div at bounding box center [459, 265] width 431 height 351
click at [227, 299] on icon "button" at bounding box center [225, 299] width 8 height 12
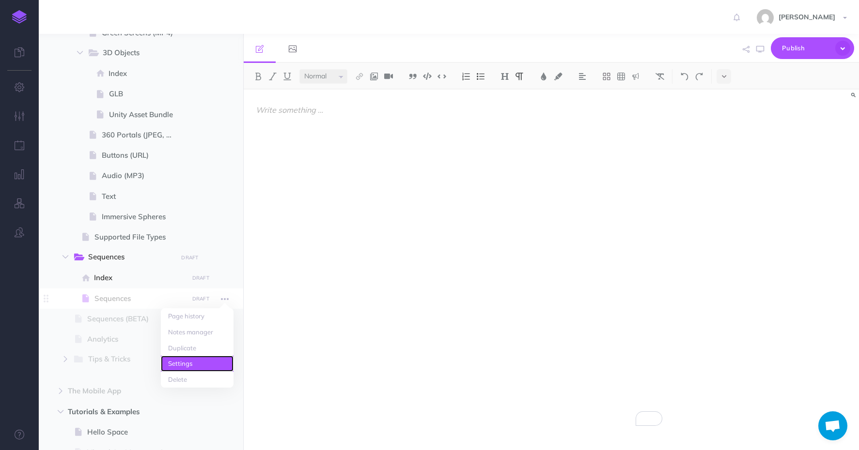
click at [190, 364] on link "Settings" at bounding box center [197, 364] width 73 height 16
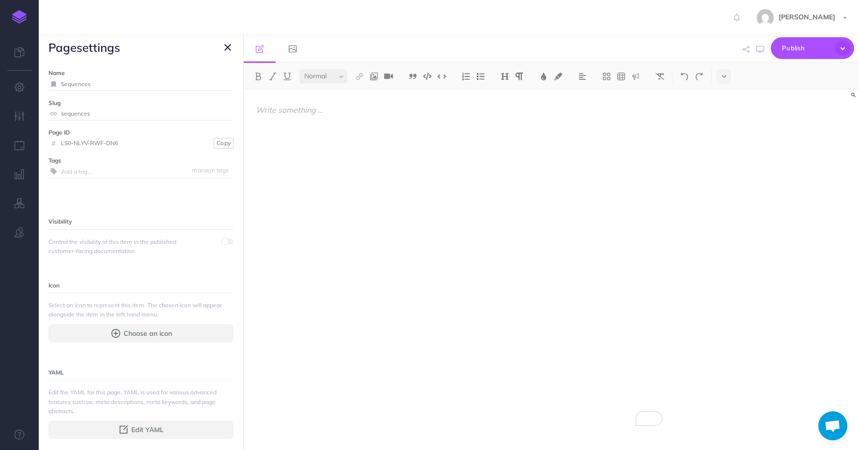
click at [97, 83] on input "Sequences" at bounding box center [147, 84] width 172 height 13
type input "Actions"
click at [77, 114] on input "sequences" at bounding box center [147, 114] width 172 height 13
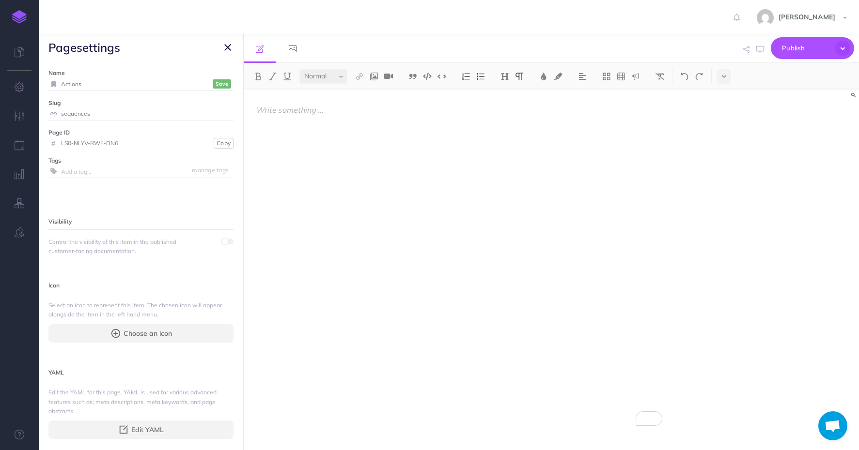
click at [77, 114] on input "sequences" at bounding box center [147, 114] width 172 height 13
type input "actions"
click at [228, 45] on icon "button" at bounding box center [227, 48] width 7 height 12
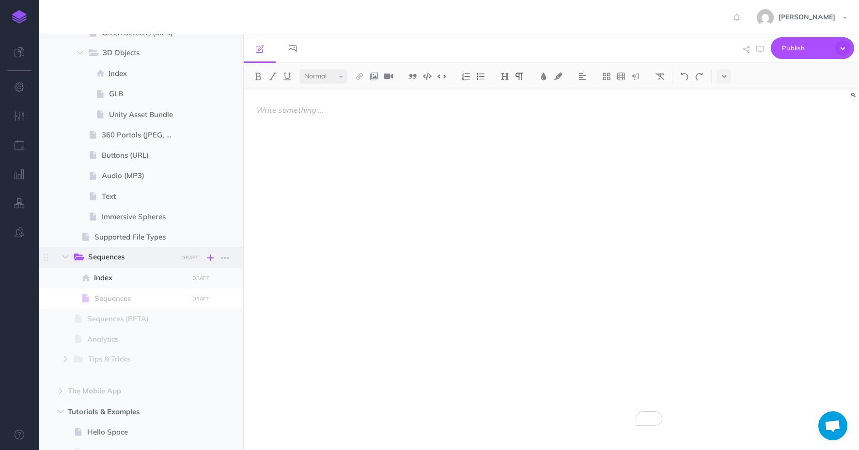
click at [211, 260] on icon "button" at bounding box center [210, 258] width 7 height 12
click at [42, 290] on span at bounding box center [46, 299] width 15 height 20
click at [136, 296] on span "Sequences" at bounding box center [139, 299] width 91 height 12
click at [229, 301] on button "button" at bounding box center [224, 299] width 17 height 13
click at [179, 363] on link "Settings" at bounding box center [197, 364] width 73 height 16
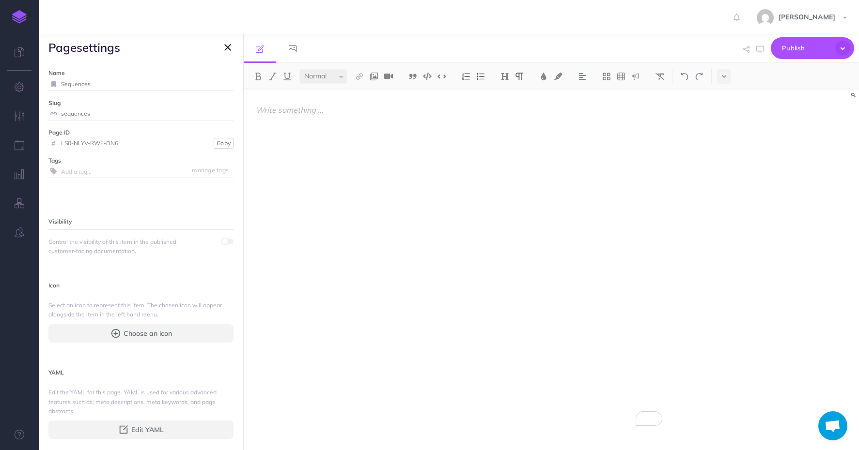
click at [76, 86] on input "Sequences" at bounding box center [147, 84] width 172 height 13
type input "Actions"
click at [73, 114] on input "sequences" at bounding box center [147, 114] width 172 height 13
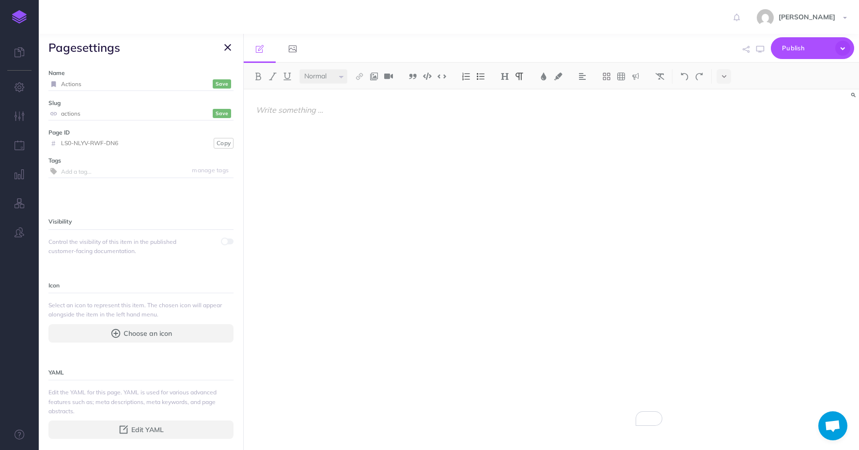
type input "actions"
click at [217, 110] on small "Save" at bounding box center [222, 113] width 13 height 7
click at [217, 81] on small "Save" at bounding box center [222, 83] width 13 height 7
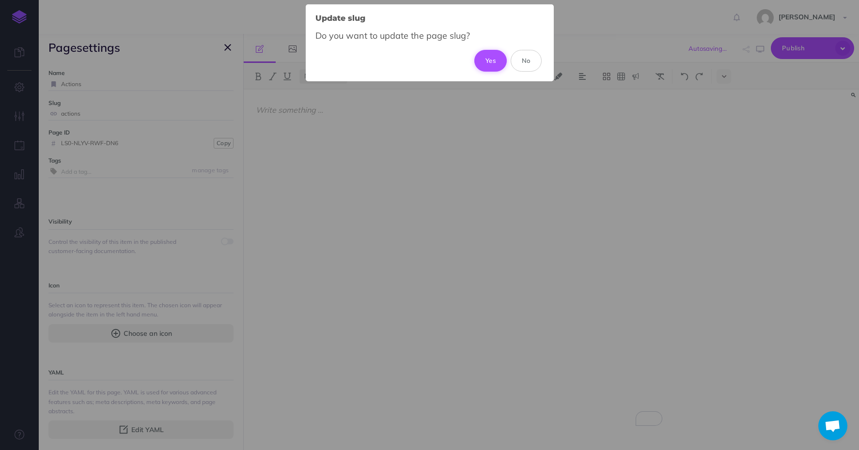
click at [497, 57] on button "Yes" at bounding box center [490, 60] width 32 height 21
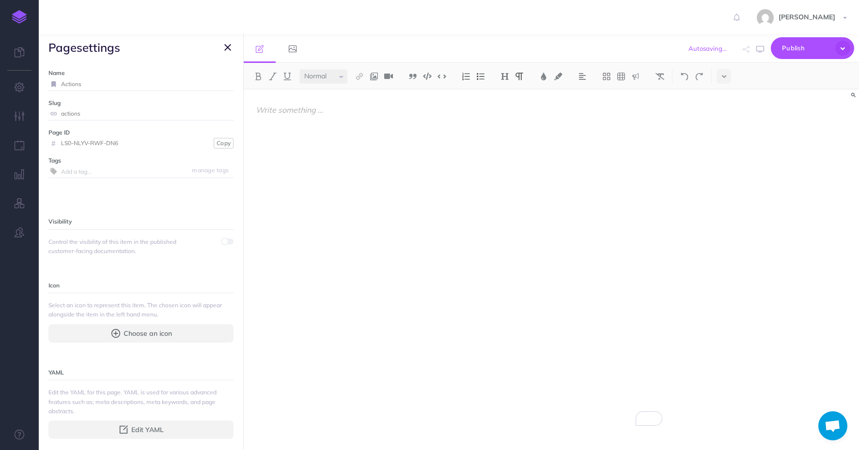
click at [224, 48] on icon "button" at bounding box center [227, 48] width 7 height 12
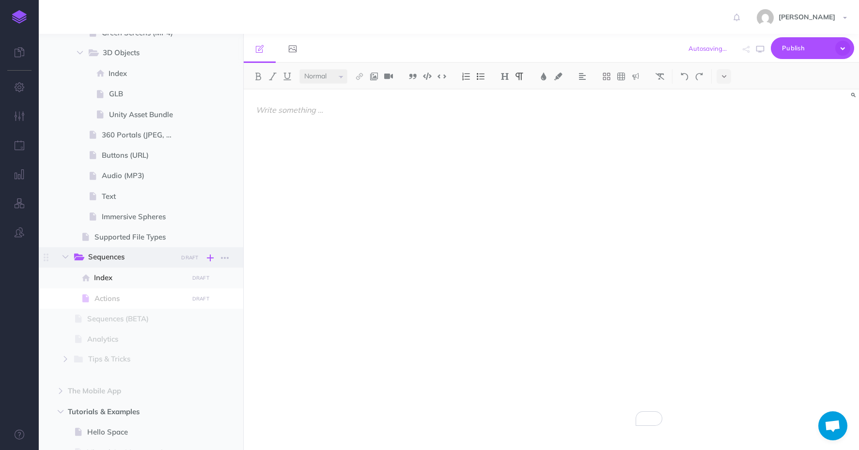
click at [207, 256] on icon "button" at bounding box center [210, 258] width 7 height 12
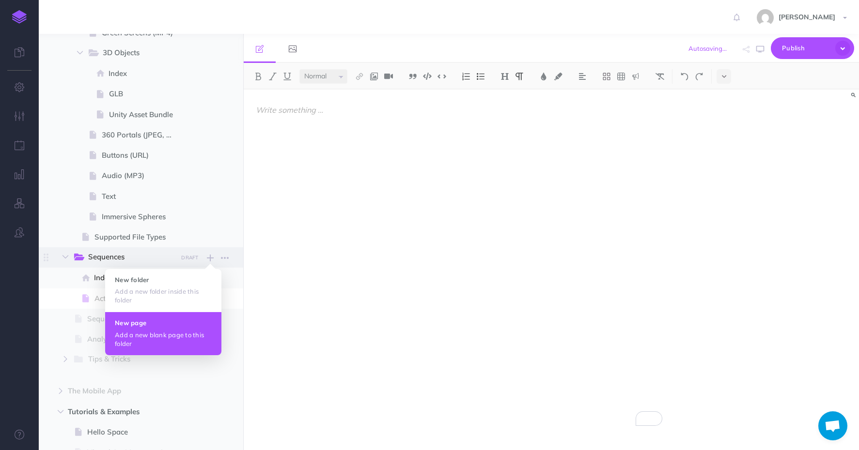
click at [141, 330] on button "New page Add a new blank page to this folder" at bounding box center [163, 333] width 116 height 43
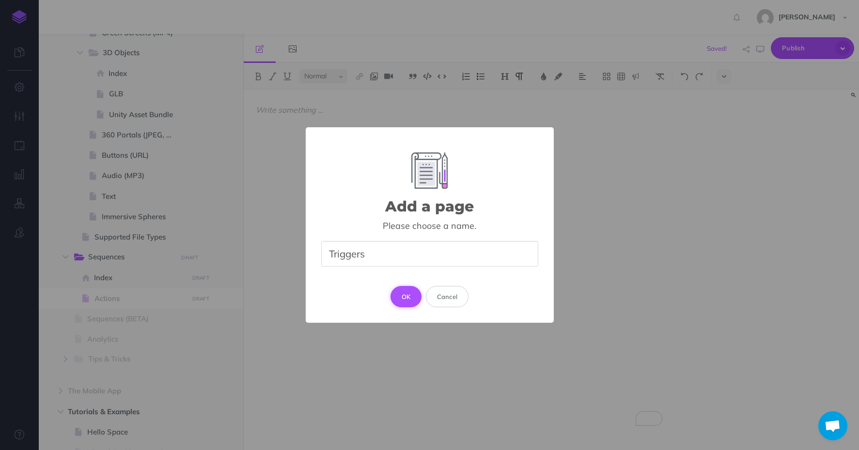
type input "Triggers"
click at [404, 304] on button "OK" at bounding box center [405, 296] width 31 height 21
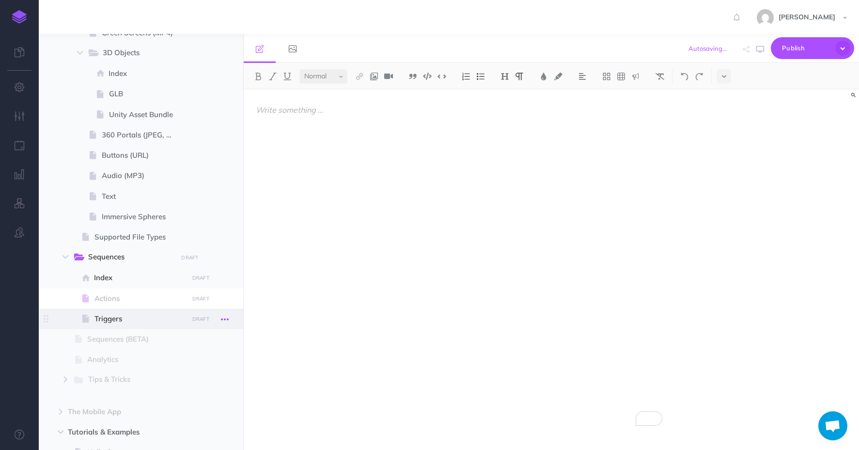
click at [222, 317] on icon "button" at bounding box center [225, 320] width 8 height 12
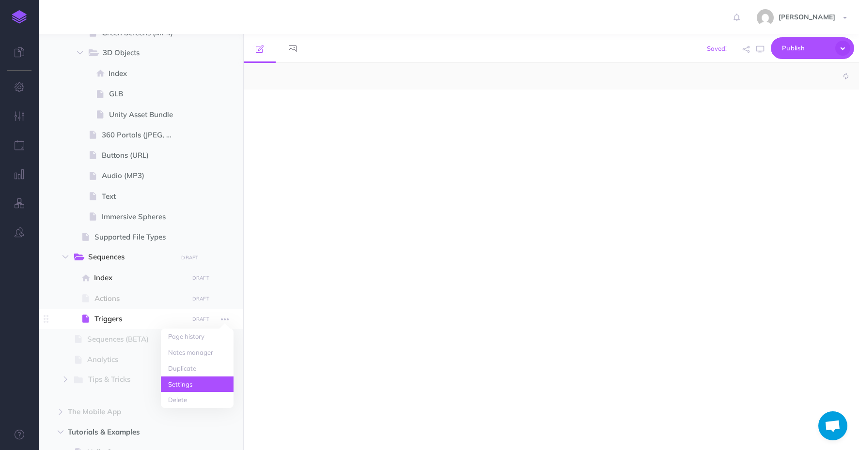
select select "null"
click at [186, 382] on link "Settings" at bounding box center [197, 385] width 73 height 16
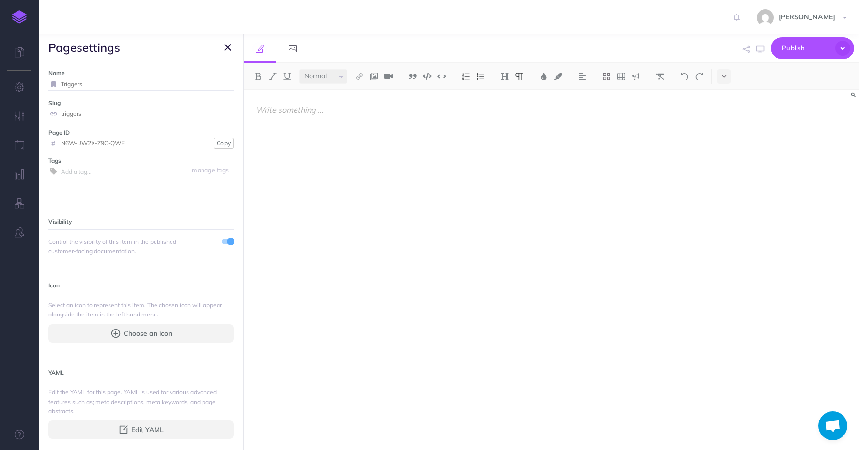
click at [227, 240] on span at bounding box center [231, 242] width 8 height 8
click at [229, 48] on icon "button" at bounding box center [227, 48] width 7 height 12
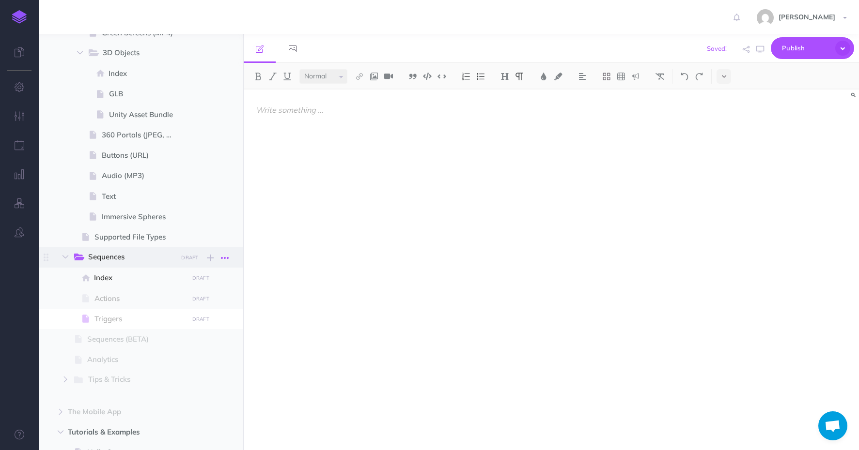
click at [227, 255] on icon "button" at bounding box center [225, 258] width 8 height 12
click at [191, 305] on link "Settings" at bounding box center [197, 307] width 73 height 16
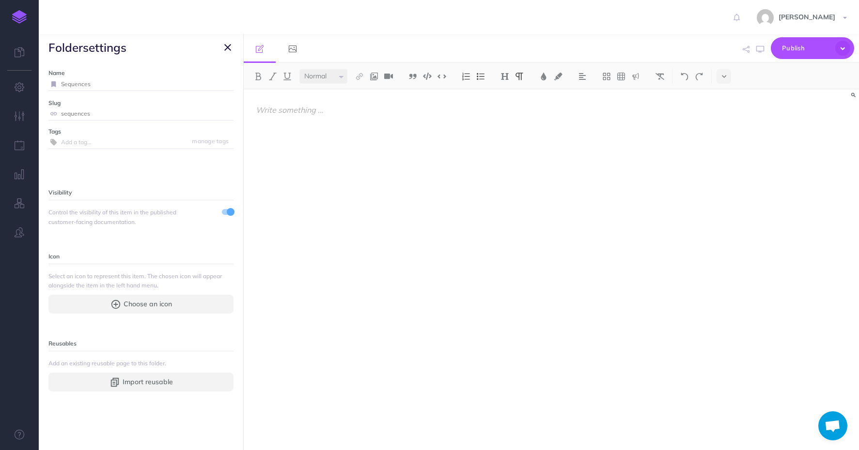
click at [213, 213] on div "Control the visibility of this item in the published customer-facing documentat…" at bounding box center [140, 217] width 185 height 18
click at [227, 212] on span at bounding box center [231, 212] width 8 height 8
click at [229, 39] on span "folder settings" at bounding box center [141, 47] width 204 height 27
click at [232, 49] on button "button" at bounding box center [228, 48] width 12 height 12
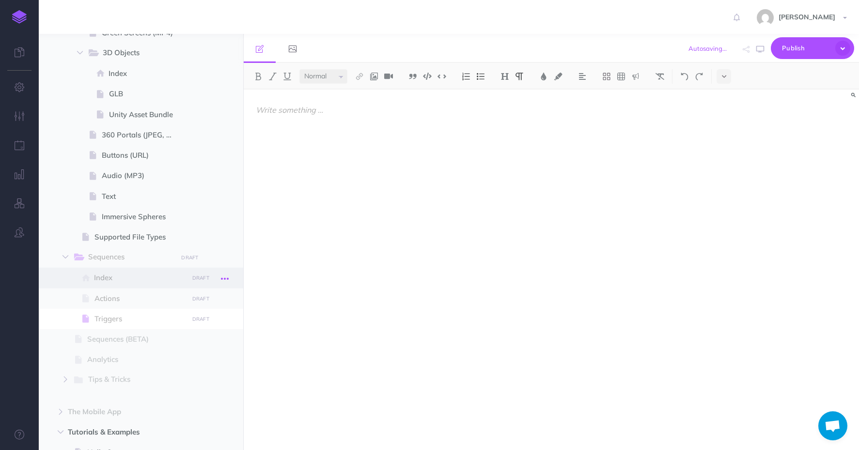
click at [227, 277] on icon "button" at bounding box center [225, 279] width 8 height 12
click at [187, 342] on link "Settings" at bounding box center [197, 344] width 73 height 16
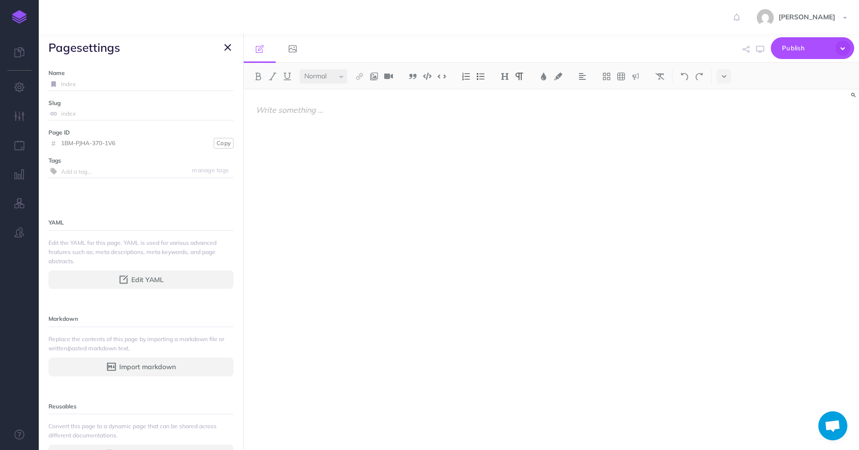
click at [227, 47] on icon "button" at bounding box center [227, 48] width 7 height 12
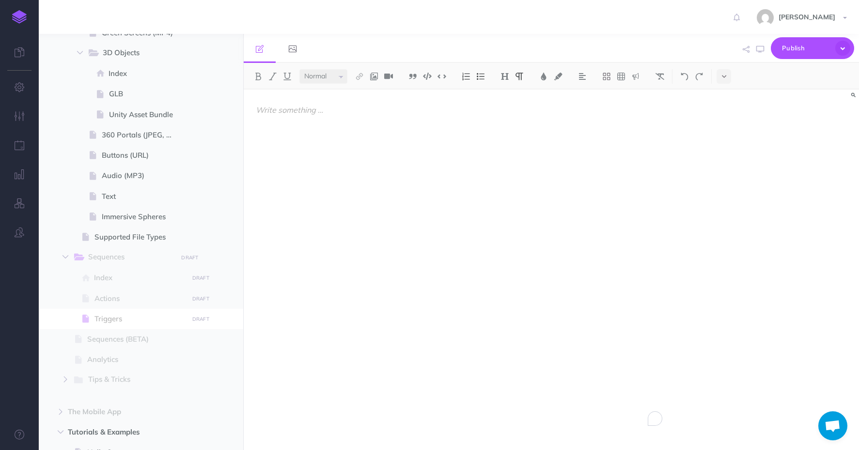
click at [388, 203] on div "To enrich screen reader interactions, please activate Accessibility in Grammarl…" at bounding box center [459, 265] width 431 height 351
click at [112, 273] on span "Index" at bounding box center [139, 278] width 91 height 12
select select "null"
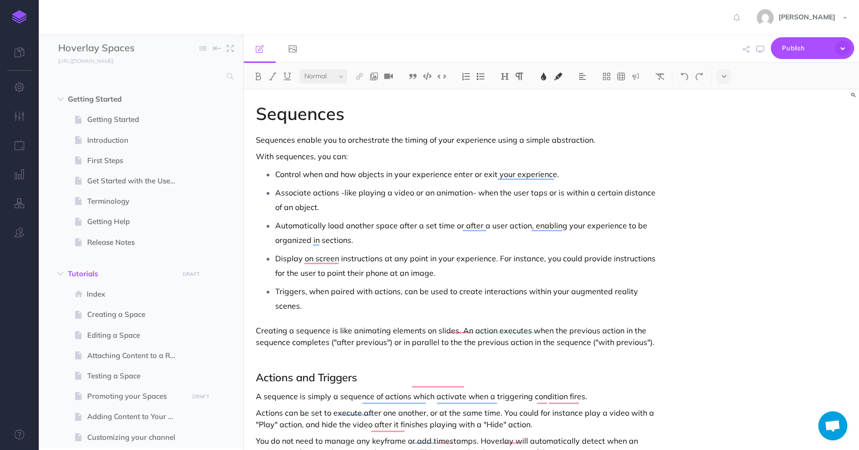
select select "null"
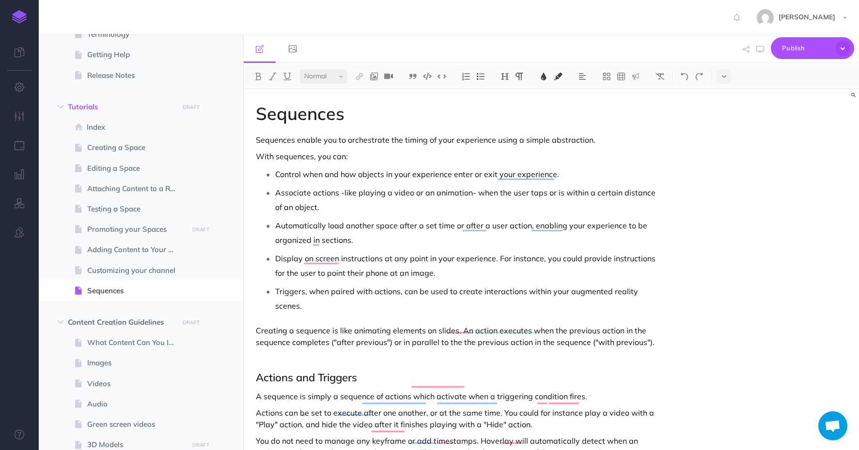
scroll to position [331, 0]
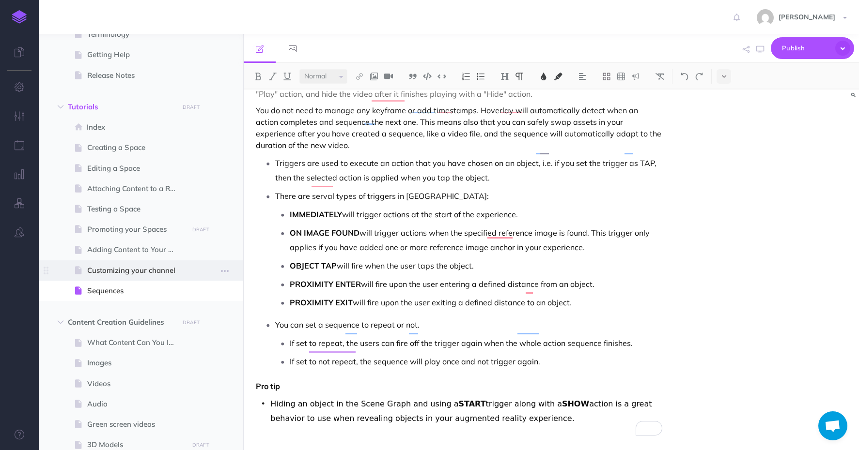
click at [141, 275] on span "Customizing your channel" at bounding box center [136, 271] width 98 height 12
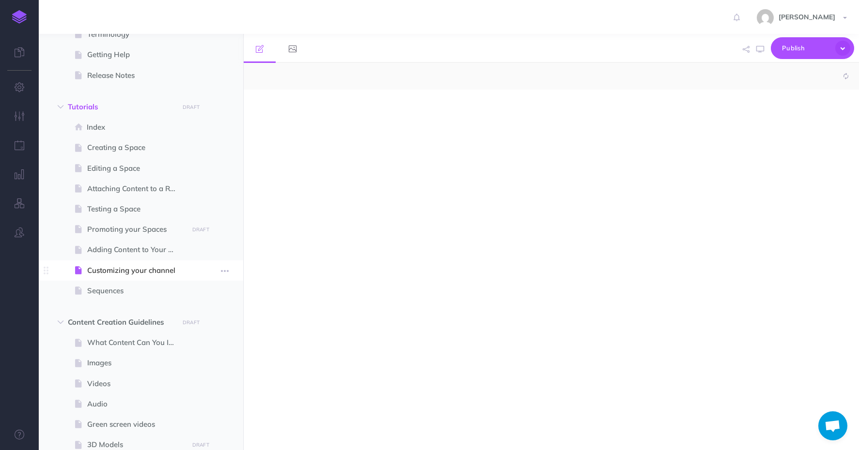
select select "null"
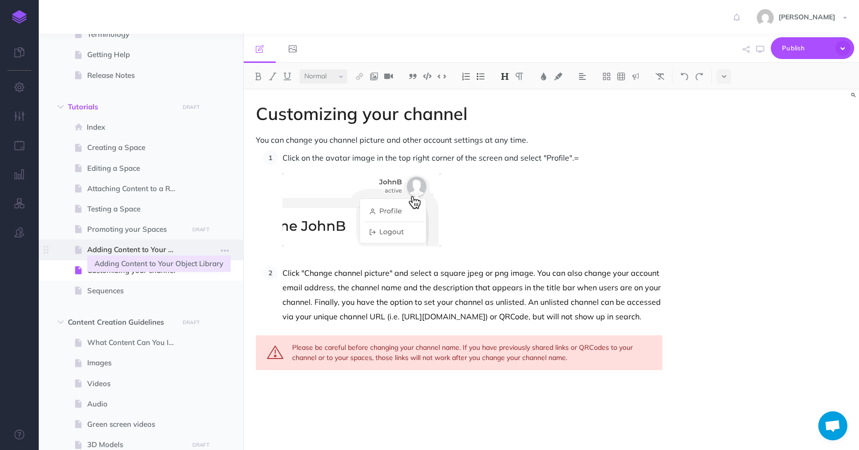
click at [100, 248] on span "Adding Content to Your Object Library" at bounding box center [136, 250] width 98 height 12
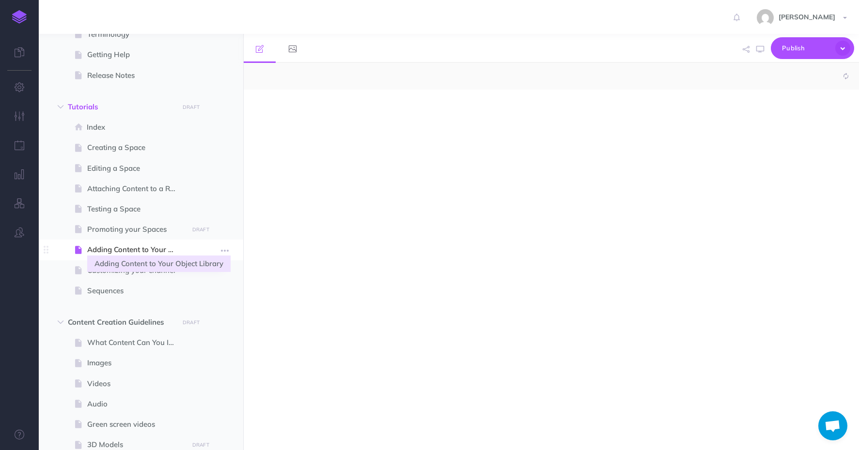
select select "null"
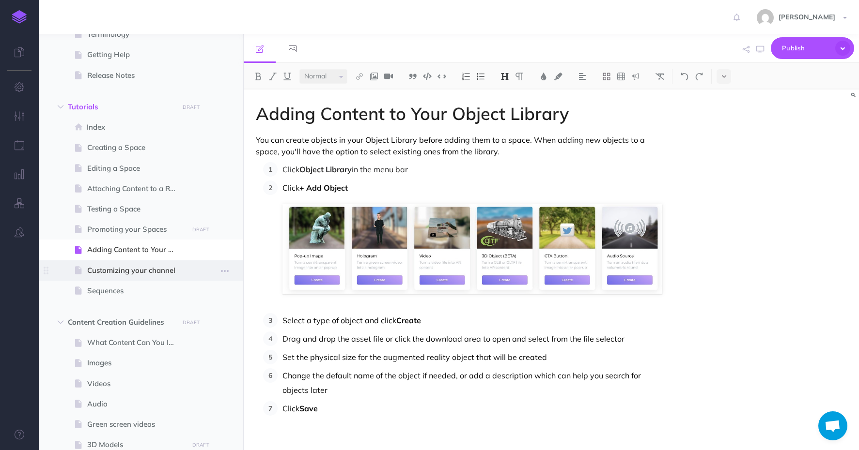
click at [126, 271] on span "Customizing your channel" at bounding box center [136, 271] width 98 height 12
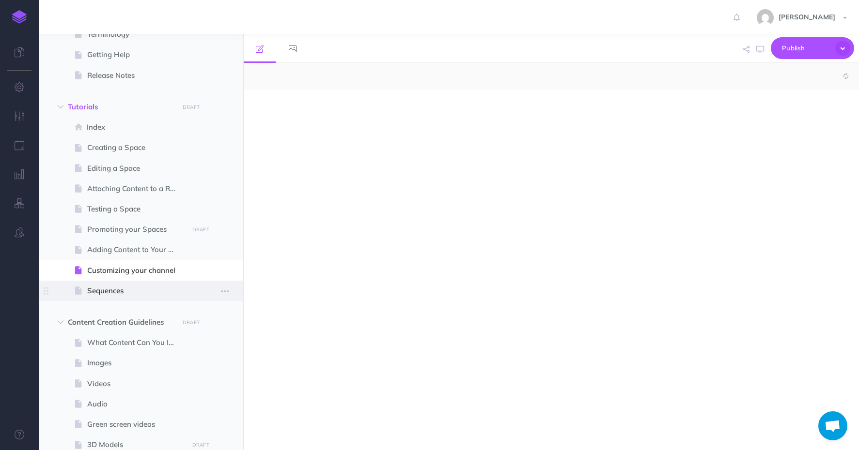
select select "null"
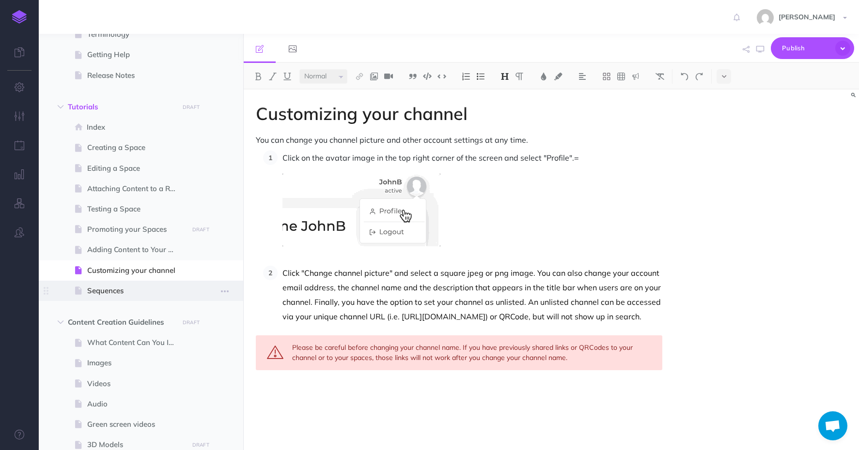
click at [118, 286] on span "Sequences" at bounding box center [136, 291] width 98 height 12
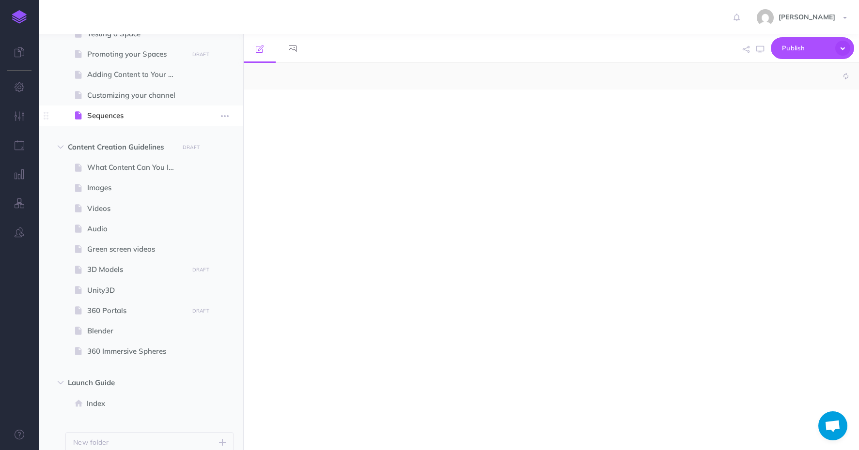
scroll to position [357, 0]
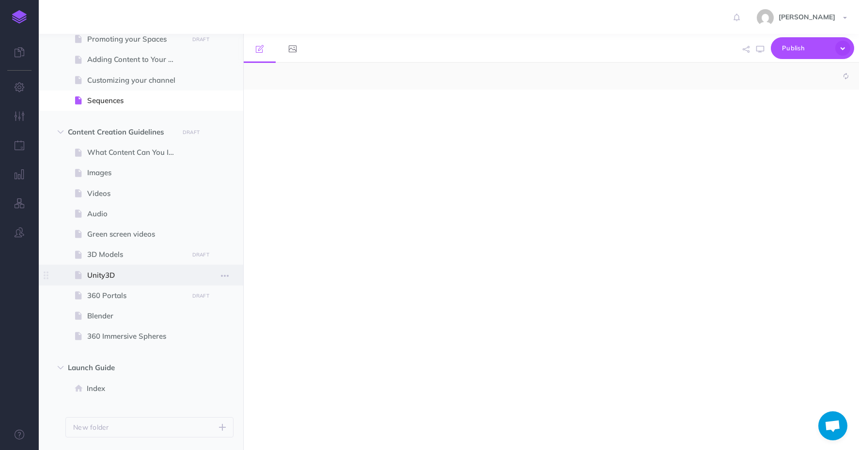
select select "null"
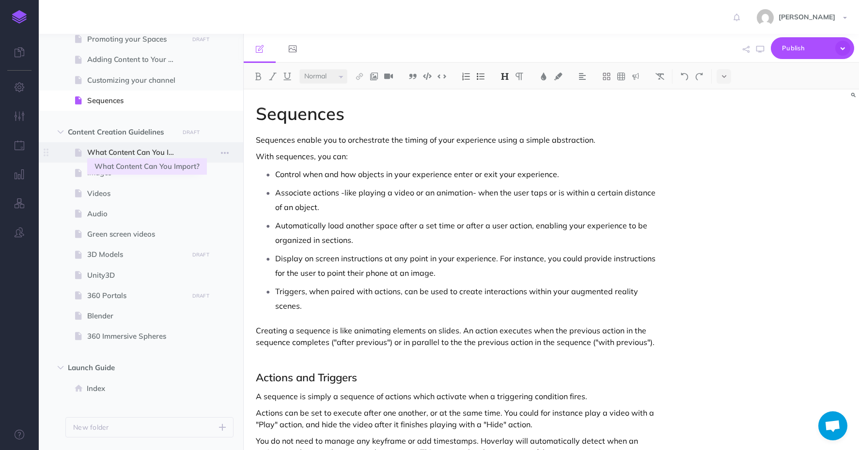
click at [109, 154] on span "What Content Can You Import?" at bounding box center [136, 153] width 98 height 12
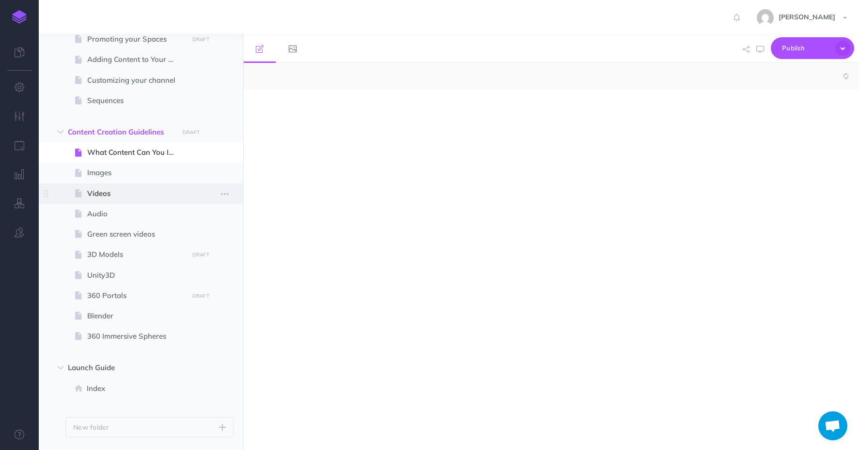
select select "null"
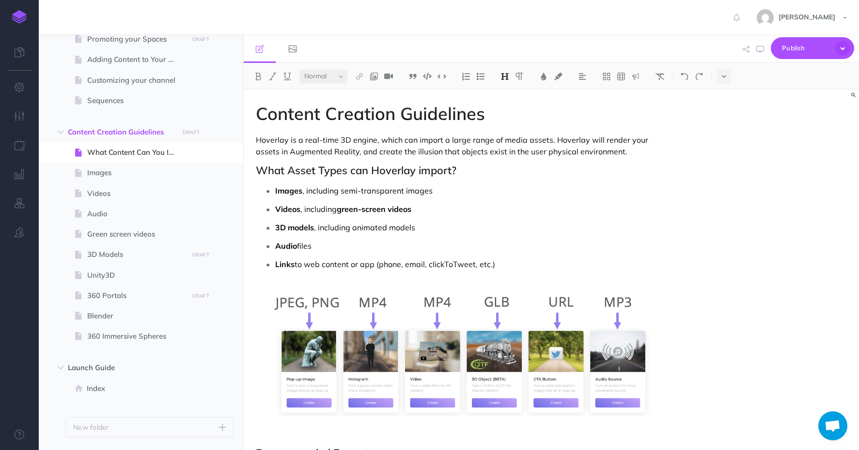
scroll to position [320, 0]
